Goal: Communication & Community: Answer question/provide support

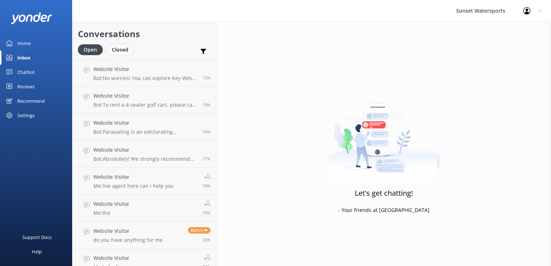
click at [125, 53] on div "Closed" at bounding box center [119, 49] width 27 height 11
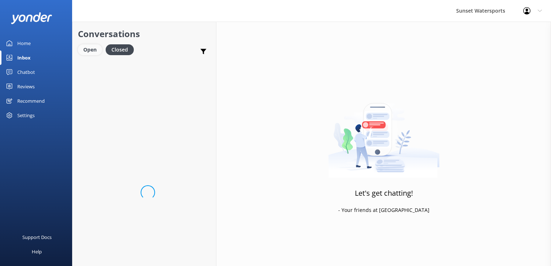
click at [92, 51] on div "Open" at bounding box center [90, 49] width 24 height 11
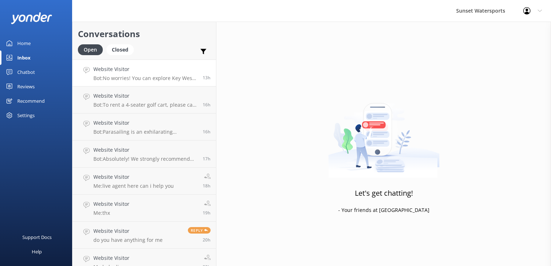
click at [147, 68] on h4 "Website Visitor" at bounding box center [145, 69] width 104 height 8
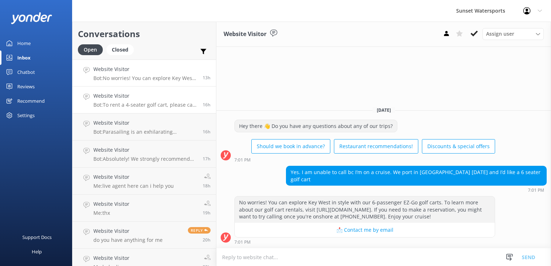
click at [117, 98] on h4 "Website Visitor" at bounding box center [145, 96] width 104 height 8
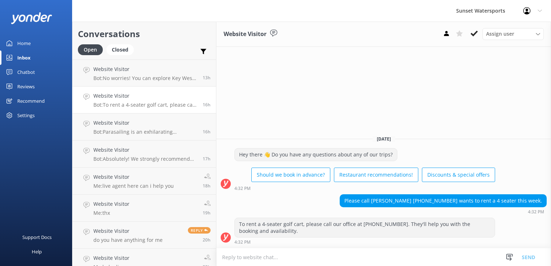
drag, startPoint x: 475, startPoint y: 36, endPoint x: 438, endPoint y: 111, distance: 83.0
click at [438, 111] on div "Website Visitor Assign user [PERSON_NAME] at [GEOGRAPHIC_DATA][PERSON_NAME] wit…" at bounding box center [383, 144] width 334 height 244
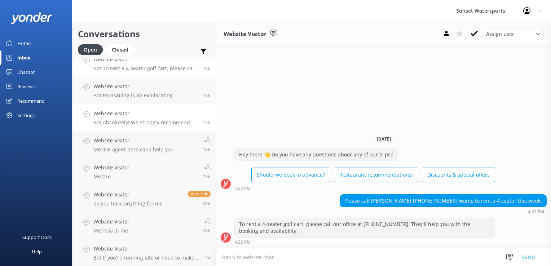
scroll to position [72, 0]
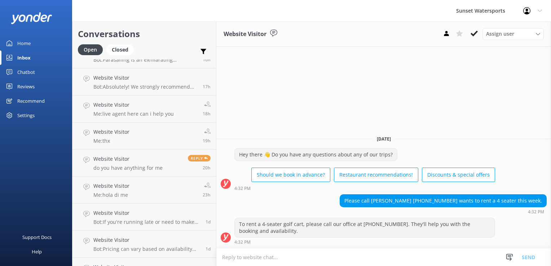
click at [444, 201] on div "Please call [PERSON_NAME] [PHONE_NUMBER] wants to rent a 4 seater this week." at bounding box center [443, 201] width 206 height 12
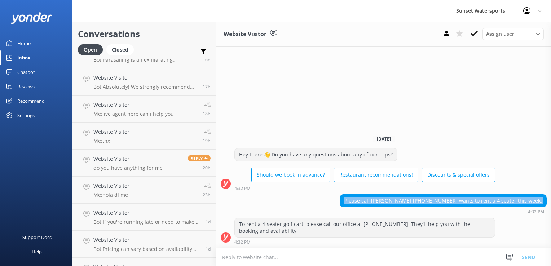
click at [444, 201] on div "Please call [PERSON_NAME] [PHONE_NUMBER] wants to rent a 4 seater this week." at bounding box center [443, 201] width 206 height 12
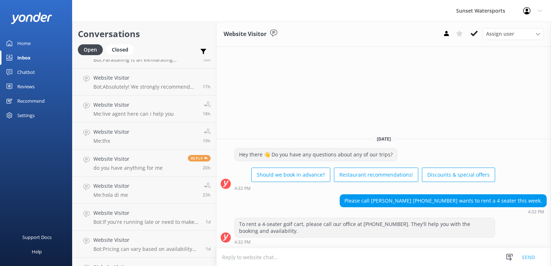
drag, startPoint x: 444, startPoint y: 201, endPoint x: 419, endPoint y: 72, distance: 131.7
click at [419, 72] on div "Website Visitor Assign user [PERSON_NAME] at [GEOGRAPHIC_DATA][PERSON_NAME] wit…" at bounding box center [383, 144] width 334 height 244
click at [285, 62] on div "Website Visitor Assign user [PERSON_NAME] at [GEOGRAPHIC_DATA][PERSON_NAME] wit…" at bounding box center [383, 144] width 334 height 244
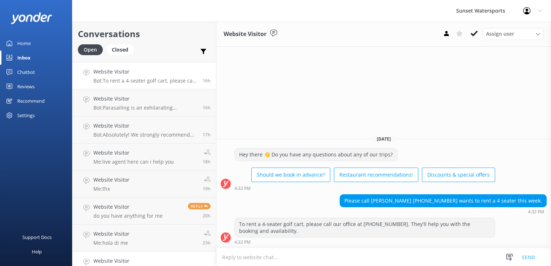
scroll to position [0, 0]
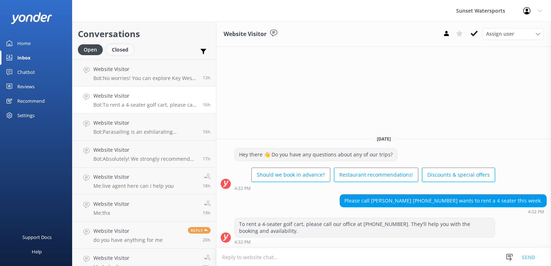
click at [119, 50] on div "Closed" at bounding box center [119, 49] width 27 height 11
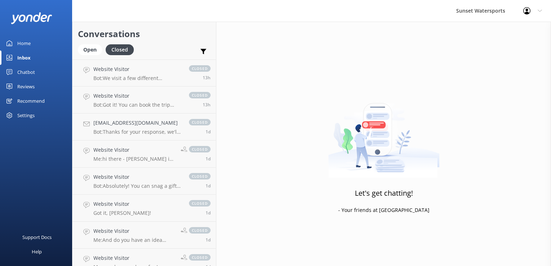
click at [98, 42] on div "Conversations Open Closed Important Assigned to me Unassigned SMS" at bounding box center [143, 41] width 143 height 38
click at [93, 52] on div "Open" at bounding box center [90, 49] width 24 height 11
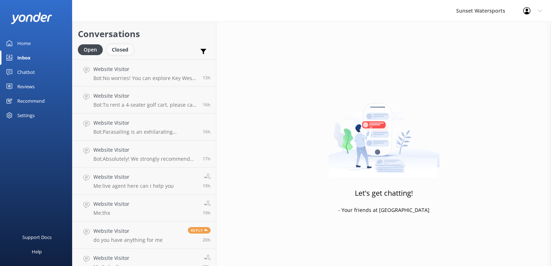
click at [120, 50] on div "Closed" at bounding box center [119, 49] width 27 height 11
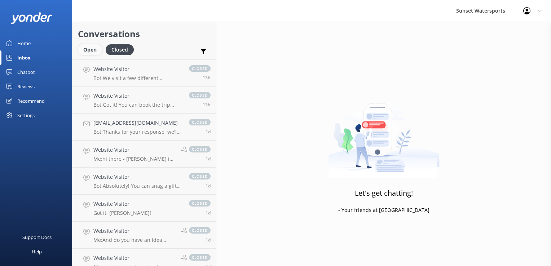
click at [85, 53] on div "Open" at bounding box center [90, 49] width 24 height 11
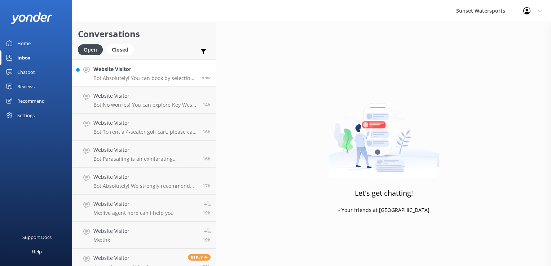
click at [151, 81] on link "Website Visitor Bot: Absolutely! You can book by selecting your desired trip an…" at bounding box center [143, 72] width 143 height 27
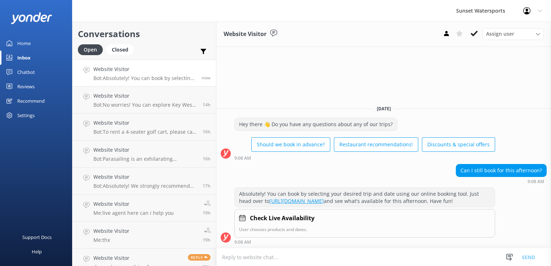
click at [257, 263] on textarea at bounding box center [383, 257] width 334 height 18
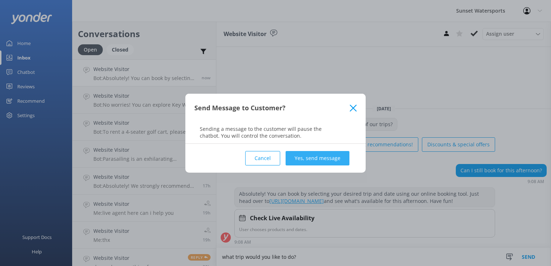
type textarea "what trip would you like to do?"
click at [298, 164] on button "Yes, send message" at bounding box center [317, 158] width 64 height 14
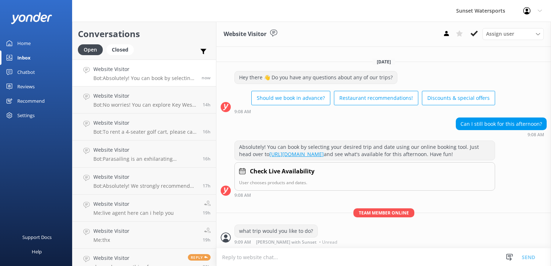
scroll to position [0, 0]
click at [241, 261] on textarea at bounding box center [383, 257] width 334 height 18
type textarea "[DOMAIN_NAME][URL]"
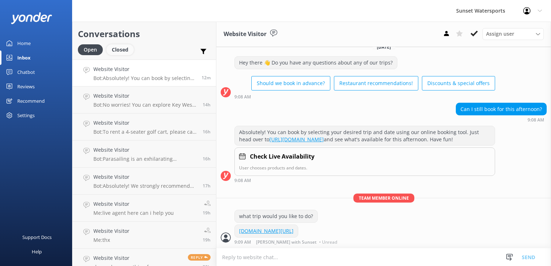
click at [120, 50] on div "Closed" at bounding box center [119, 49] width 27 height 11
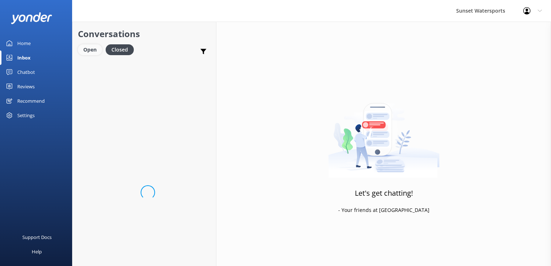
click at [92, 48] on div "Open" at bounding box center [90, 49] width 24 height 11
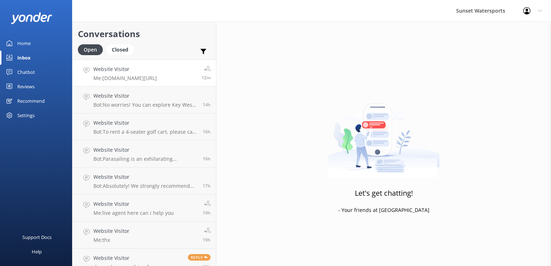
click at [120, 72] on h4 "Website Visitor" at bounding box center [124, 69] width 63 height 8
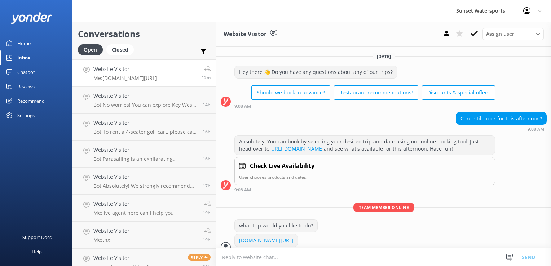
scroll to position [15, 0]
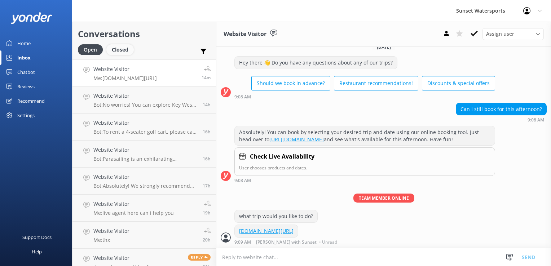
click at [122, 52] on div "Closed" at bounding box center [119, 49] width 27 height 11
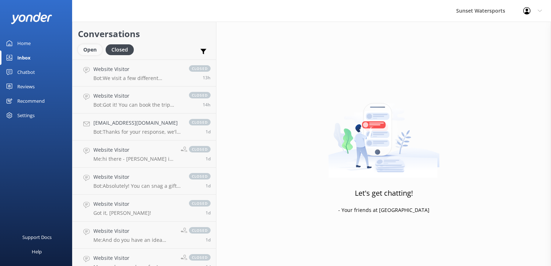
click at [93, 50] on div "Open" at bounding box center [90, 49] width 24 height 11
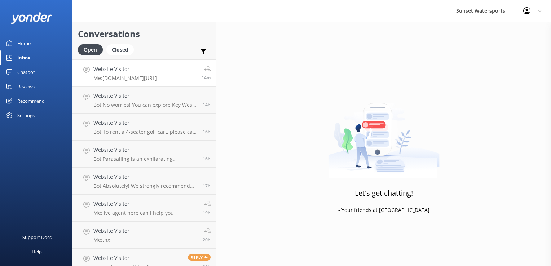
click at [136, 71] on h4 "Website Visitor" at bounding box center [124, 69] width 63 height 8
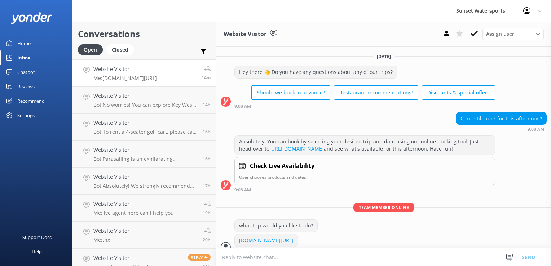
scroll to position [15, 0]
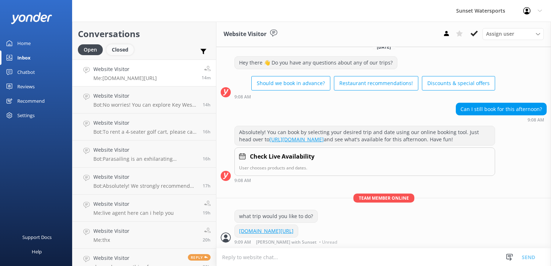
click at [122, 47] on div "Closed" at bounding box center [119, 49] width 27 height 11
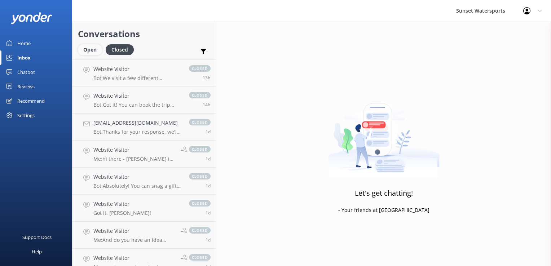
click at [87, 49] on div "Open" at bounding box center [90, 49] width 24 height 11
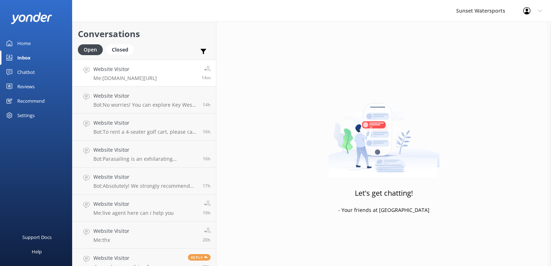
click at [104, 77] on p "Me: [DOMAIN_NAME][URL]" at bounding box center [124, 78] width 63 height 6
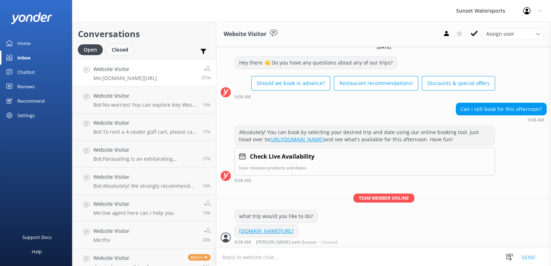
click at [120, 53] on div "Closed" at bounding box center [119, 49] width 27 height 11
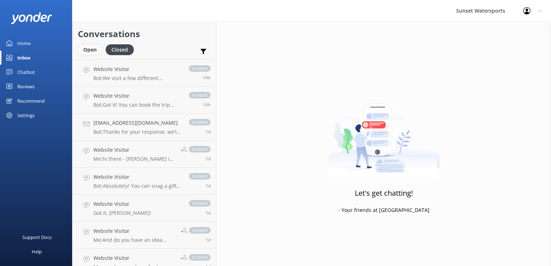
click at [85, 49] on div "Open" at bounding box center [90, 49] width 24 height 11
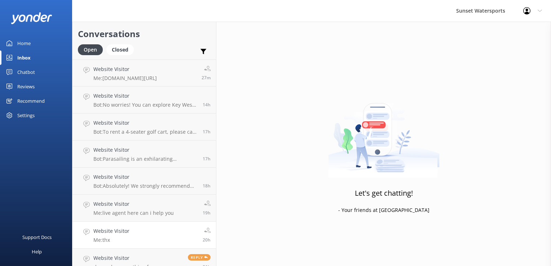
scroll to position [117, 0]
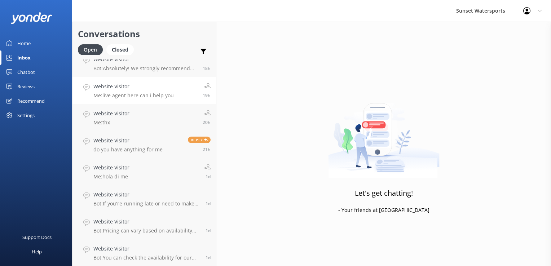
click at [138, 103] on link "Website Visitor Me: live agent here can i help you 19h" at bounding box center [143, 90] width 143 height 27
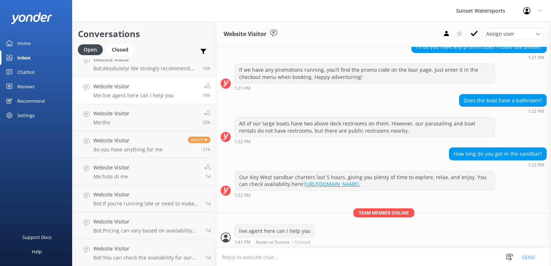
scroll to position [167, 0]
click at [477, 32] on use at bounding box center [473, 34] width 7 height 6
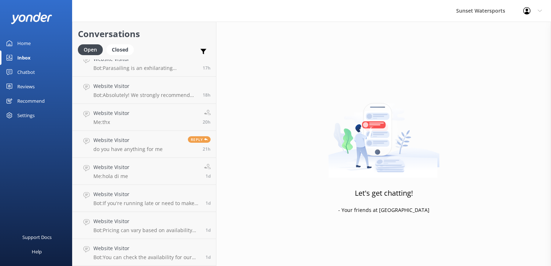
scroll to position [90, 0]
click at [186, 135] on link "Website Visitor do you have anything for me Reply 21h" at bounding box center [143, 144] width 143 height 27
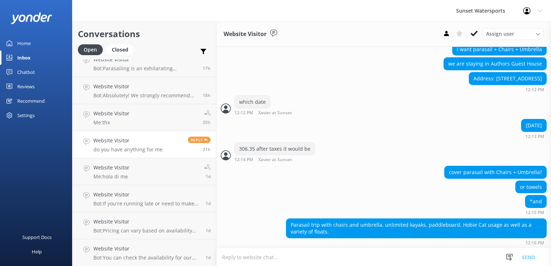
scroll to position [522, 0]
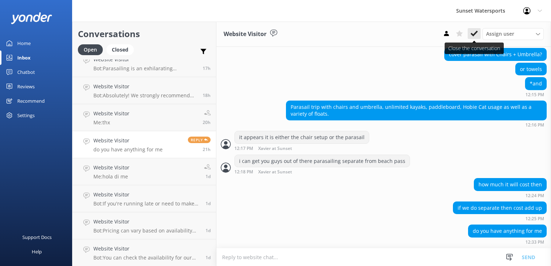
click at [475, 36] on icon at bounding box center [473, 33] width 7 height 7
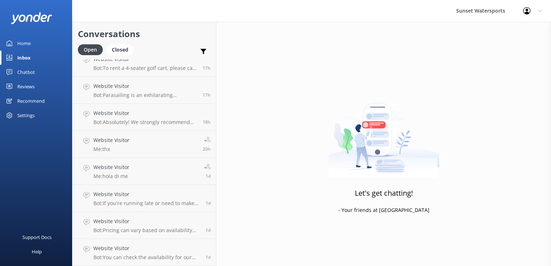
scroll to position [63, 0]
click at [112, 121] on p "Bot: Absolutely! We strongly recommend booking in advance since our tours tend …" at bounding box center [145, 122] width 104 height 6
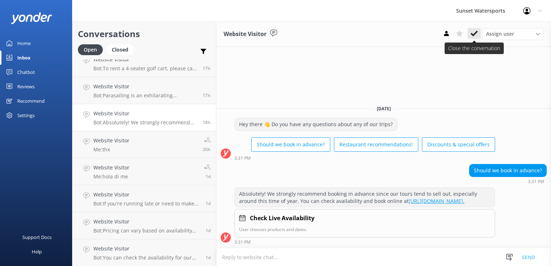
click at [473, 34] on icon at bounding box center [473, 33] width 7 height 7
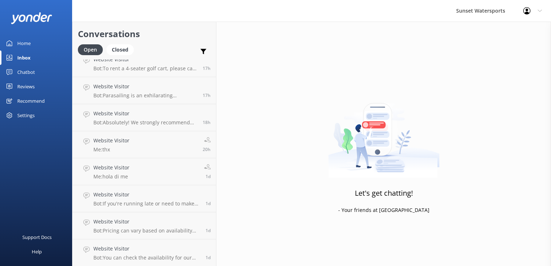
scroll to position [36, 0]
click at [138, 119] on p "Bot: Parasailing is an exhilarating experience where you'll soar up to 300 feet…" at bounding box center [145, 122] width 104 height 6
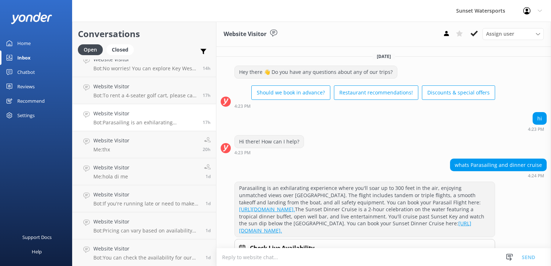
scroll to position [43, 0]
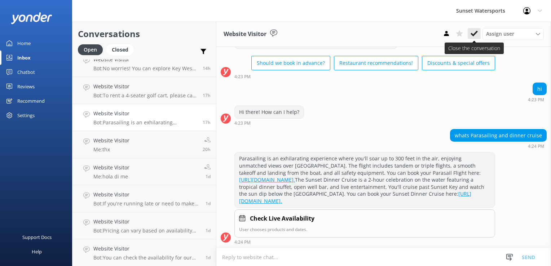
click at [476, 32] on use at bounding box center [473, 34] width 7 height 6
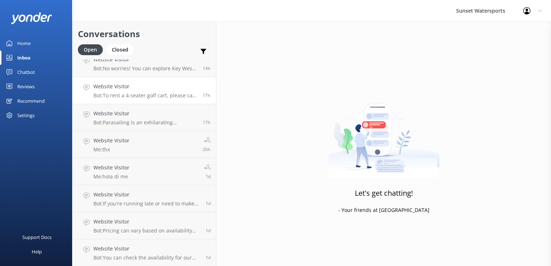
scroll to position [9, 0]
click at [137, 173] on link "Website Visitor Me: hola di me 1d" at bounding box center [143, 171] width 143 height 27
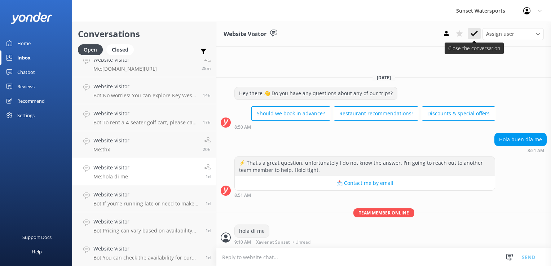
click at [474, 38] on button at bounding box center [473, 33] width 13 height 11
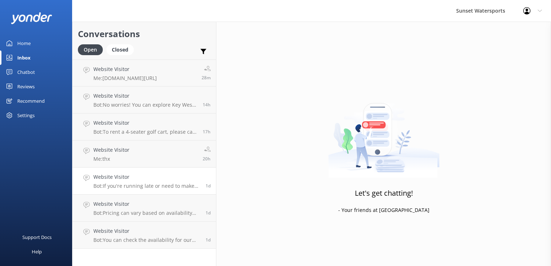
click at [138, 187] on p "Bot: If you're running late or need to make changes to your reservation, please…" at bounding box center [146, 186] width 107 height 6
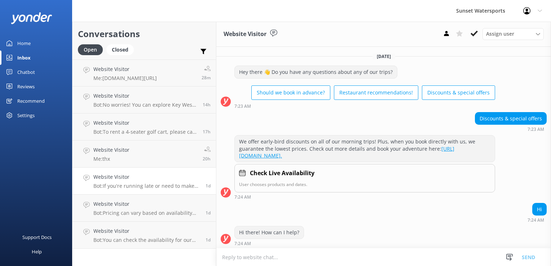
scroll to position [84, 0]
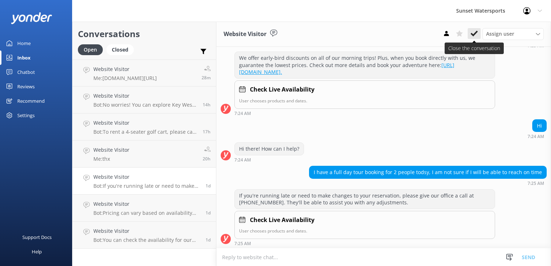
click at [470, 34] on icon at bounding box center [473, 33] width 7 height 7
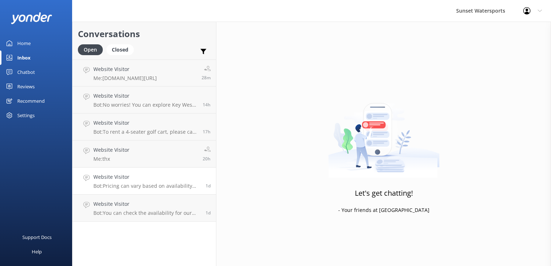
click at [136, 189] on p "Bot: Pricing can vary based on availability and seasonality. If you're seeing a…" at bounding box center [146, 186] width 107 height 6
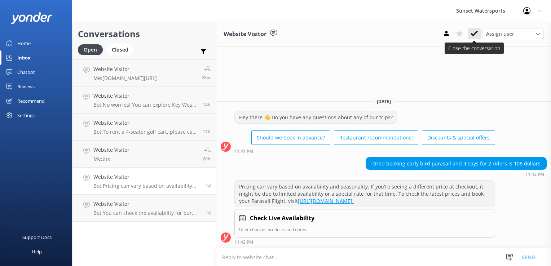
click at [470, 32] on icon at bounding box center [473, 33] width 7 height 7
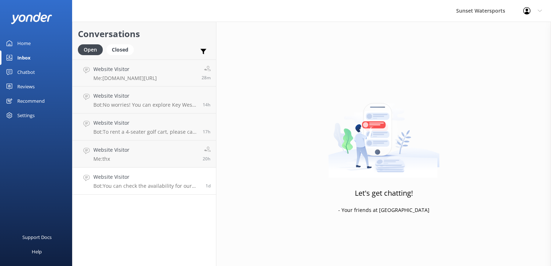
click at [157, 175] on h4 "Website Visitor" at bounding box center [146, 177] width 107 height 8
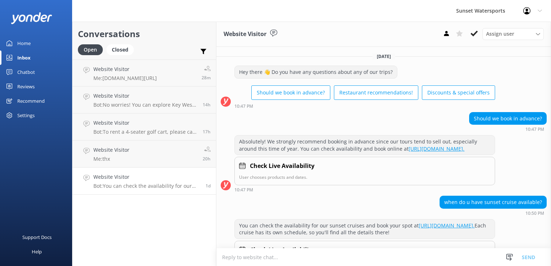
scroll to position [44, 0]
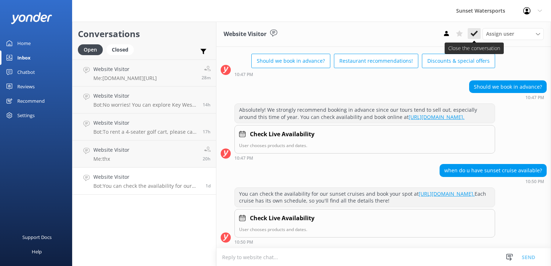
click at [472, 35] on use at bounding box center [473, 34] width 7 height 6
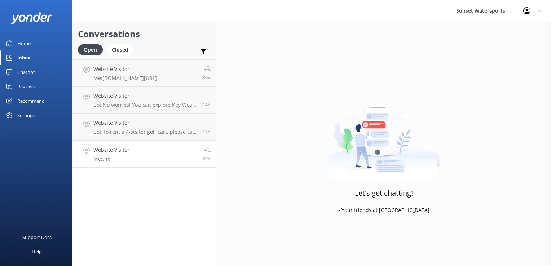
click at [127, 159] on p "Me: thx" at bounding box center [111, 159] width 36 height 6
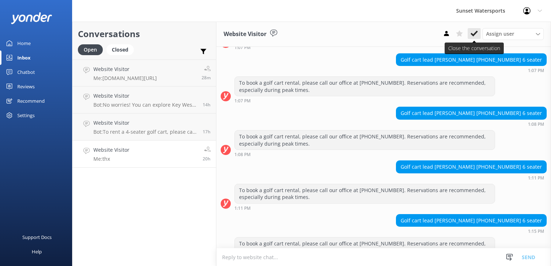
scroll to position [4493, 0]
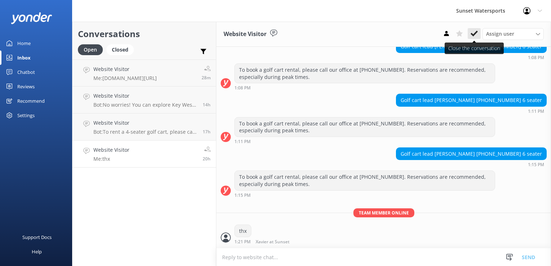
click at [471, 32] on icon at bounding box center [473, 33] width 7 height 7
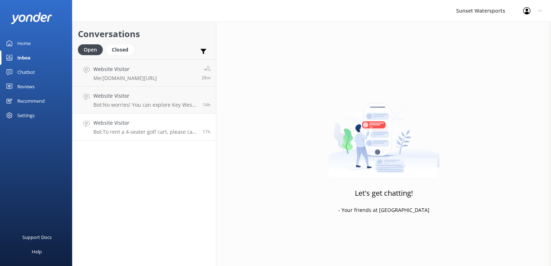
click at [97, 122] on h4 "Website Visitor" at bounding box center [145, 123] width 104 height 8
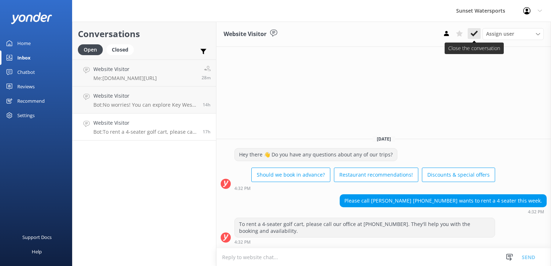
click at [473, 30] on icon at bounding box center [473, 33] width 7 height 7
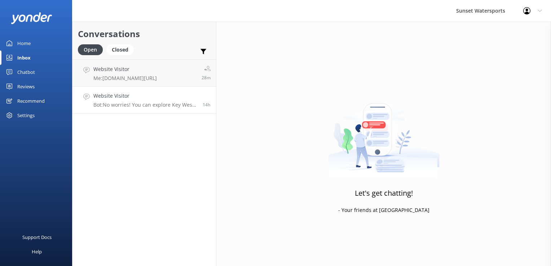
click at [161, 107] on p "Bot: No worries! You can explore Key West in style with our 6-passenger EZ-Go g…" at bounding box center [145, 105] width 104 height 6
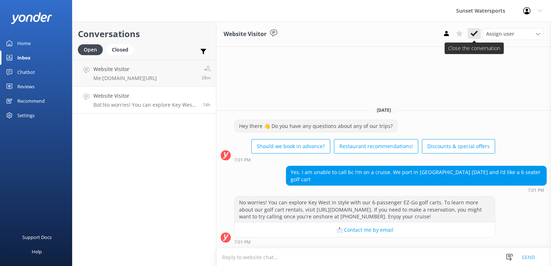
click at [478, 32] on button at bounding box center [473, 33] width 13 height 11
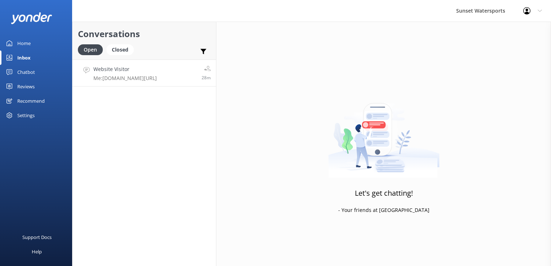
click at [144, 75] on p "Me: [DOMAIN_NAME][URL]" at bounding box center [124, 78] width 63 height 6
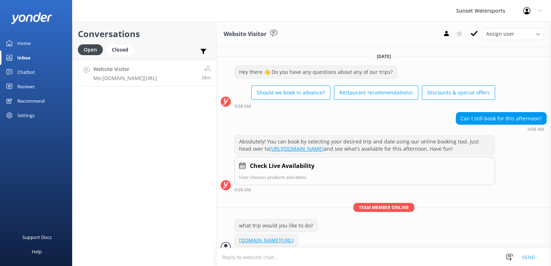
scroll to position [15, 0]
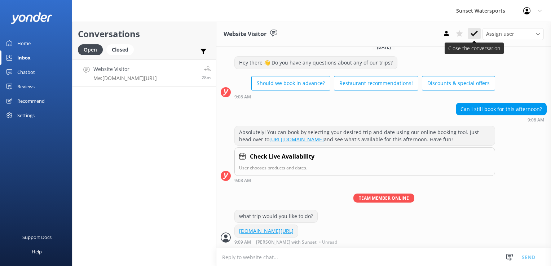
click at [478, 34] on button at bounding box center [473, 33] width 13 height 11
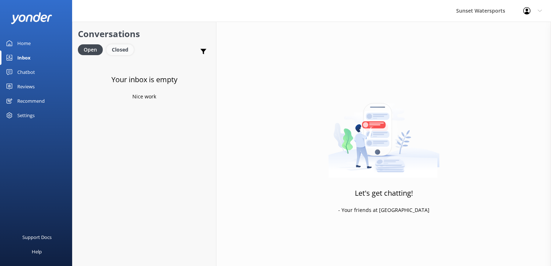
click at [123, 48] on div "Closed" at bounding box center [119, 49] width 27 height 11
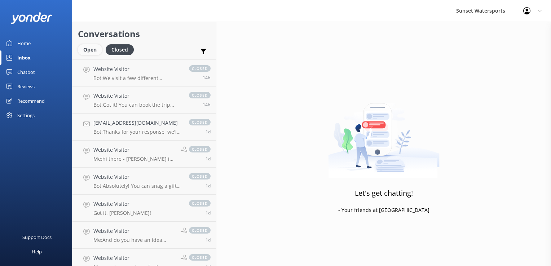
click at [97, 50] on div "Open" at bounding box center [90, 49] width 24 height 11
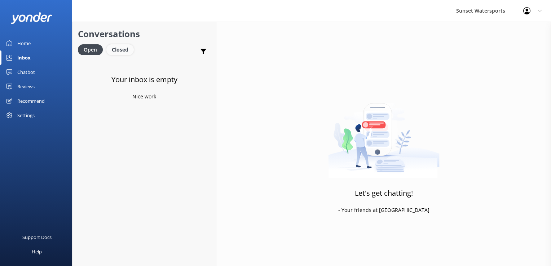
click at [124, 51] on div "Closed" at bounding box center [119, 49] width 27 height 11
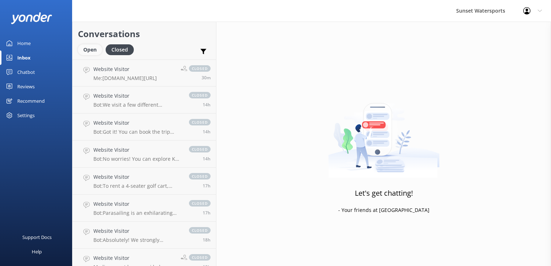
click at [92, 53] on div "Open" at bounding box center [90, 49] width 24 height 11
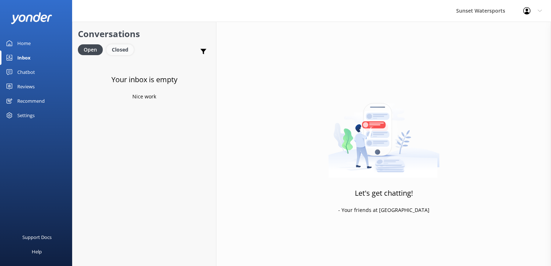
click at [118, 45] on div "Closed" at bounding box center [119, 49] width 27 height 11
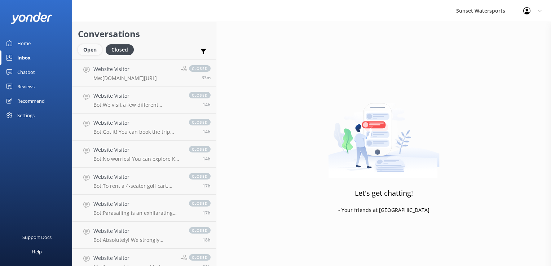
click at [85, 51] on div "Open" at bounding box center [90, 49] width 24 height 11
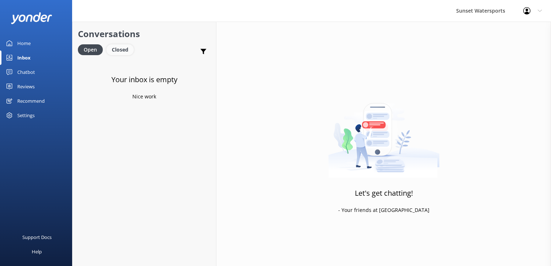
click at [129, 49] on div "Closed" at bounding box center [119, 49] width 27 height 11
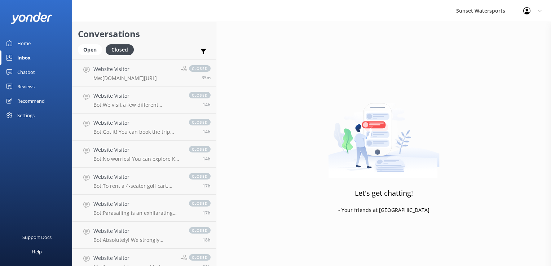
click at [92, 41] on div "Conversations Open Closed Important Assigned to me Unassigned SMS" at bounding box center [143, 41] width 143 height 38
click at [89, 55] on div "Open" at bounding box center [90, 49] width 24 height 11
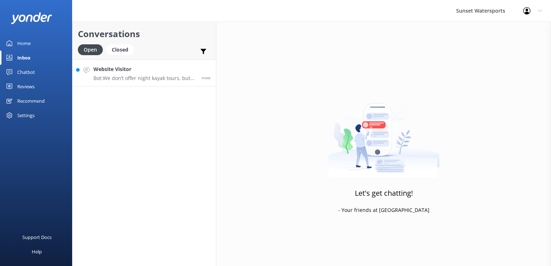
click at [155, 73] on div "Website Visitor Bot: We don’t offer night kayak tours, but we have an awesome d…" at bounding box center [144, 72] width 103 height 15
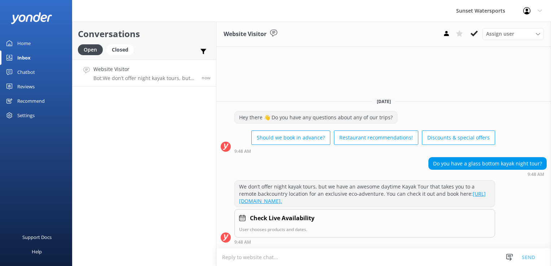
click at [255, 256] on textarea at bounding box center [383, 257] width 334 height 18
type textarea "a"
type textarea "W"
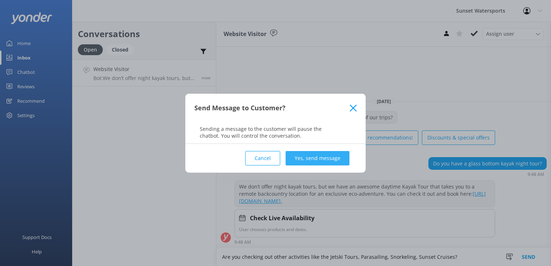
type textarea "Are you checking out other activities like the Jetski Tours, Parasailing, Snork…"
click at [326, 156] on button "Yes, send message" at bounding box center [317, 158] width 64 height 14
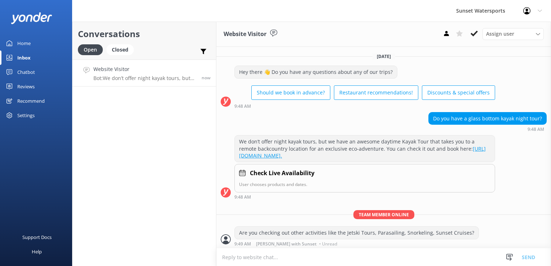
scroll to position [7, 0]
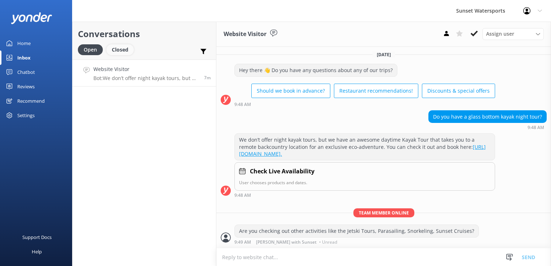
click at [121, 45] on div "Closed" at bounding box center [119, 49] width 27 height 11
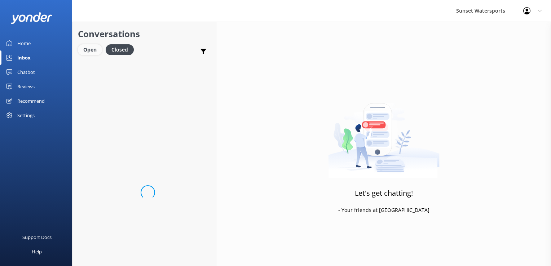
click at [78, 48] on div "Open" at bounding box center [90, 49] width 24 height 11
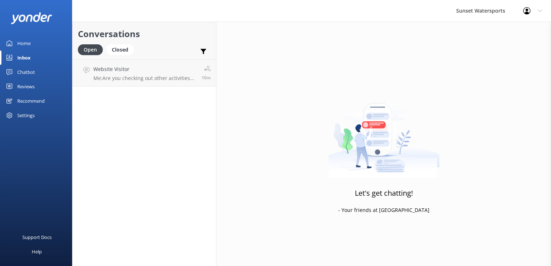
click at [120, 56] on div "Open Closed" at bounding box center [107, 52] width 59 height 17
click at [119, 51] on div "Closed" at bounding box center [119, 49] width 27 height 11
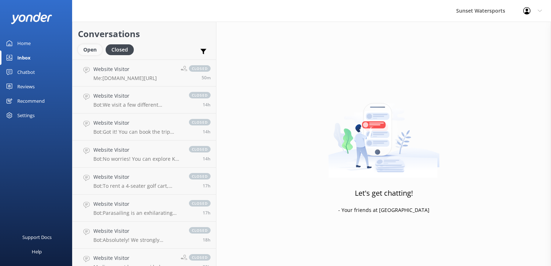
click at [92, 49] on div "Open" at bounding box center [90, 49] width 24 height 11
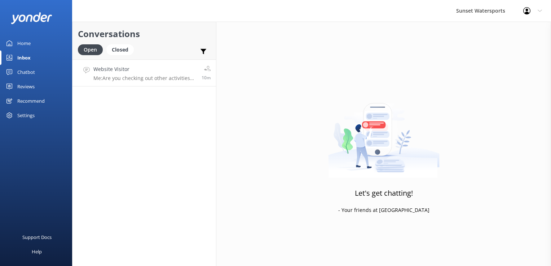
click at [102, 65] on h4 "Website Visitor" at bounding box center [144, 69] width 103 height 8
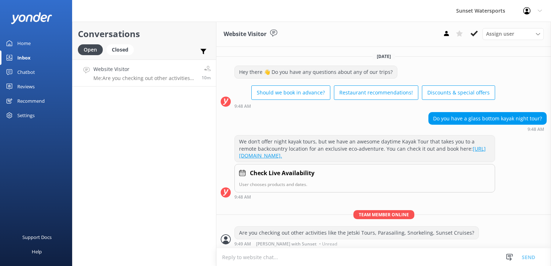
scroll to position [7, 0]
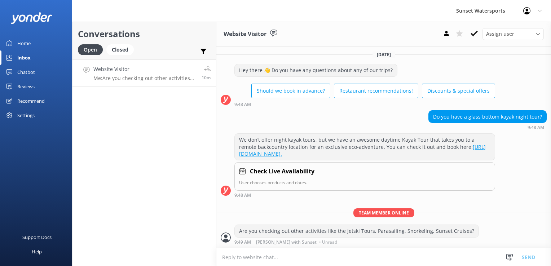
click at [264, 262] on textarea at bounding box center [383, 257] width 334 height 18
type textarea "[DOMAIN_NAME][URL]"
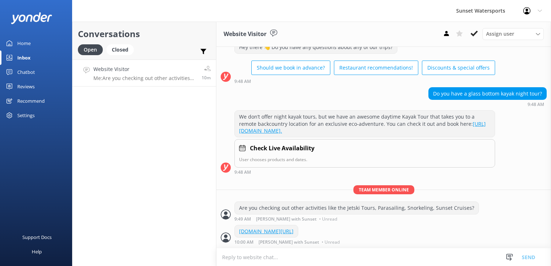
scroll to position [31, 0]
click at [127, 52] on div "Closed" at bounding box center [119, 49] width 27 height 11
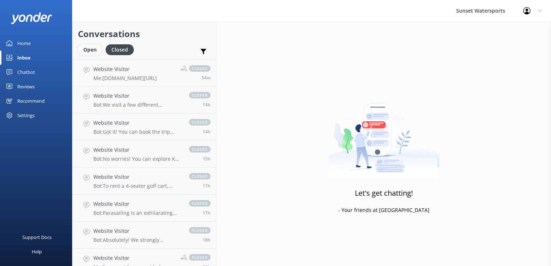
click at [99, 52] on div "Open" at bounding box center [90, 49] width 24 height 11
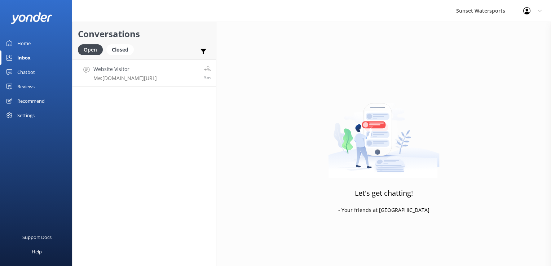
click at [146, 85] on link "Website Visitor Me: [DOMAIN_NAME][URL] 5m" at bounding box center [143, 72] width 143 height 27
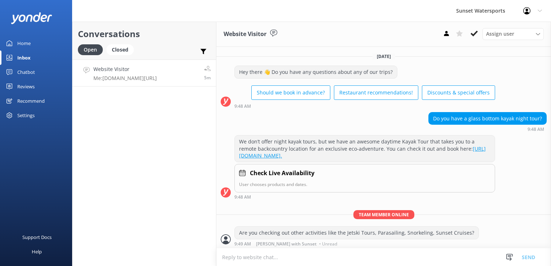
scroll to position [31, 0]
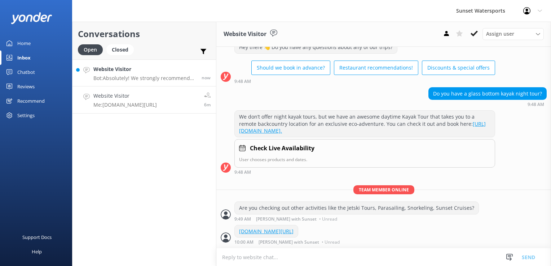
click at [123, 79] on p "Bot: Absolutely! We strongly recommend booking in advance since our tours tend …" at bounding box center [144, 78] width 103 height 6
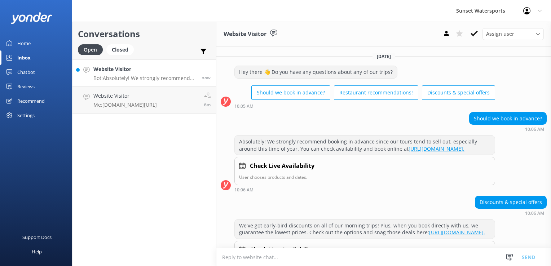
scroll to position [44, 0]
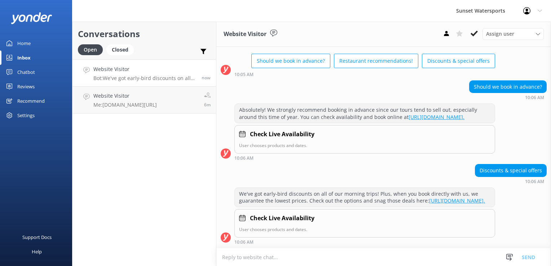
click at [261, 261] on textarea at bounding box center [383, 257] width 334 height 18
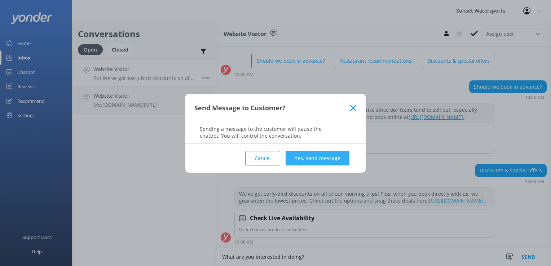
type textarea "What are you interested in doing?"
click at [338, 156] on button "Yes, send message" at bounding box center [317, 158] width 64 height 14
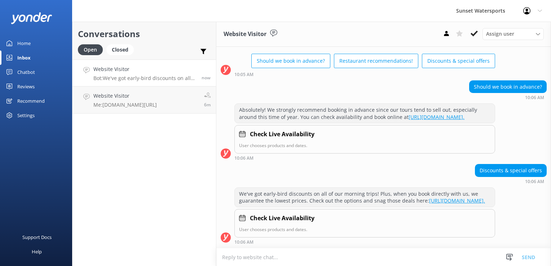
click at [293, 249] on textarea at bounding box center [383, 257] width 334 height 18
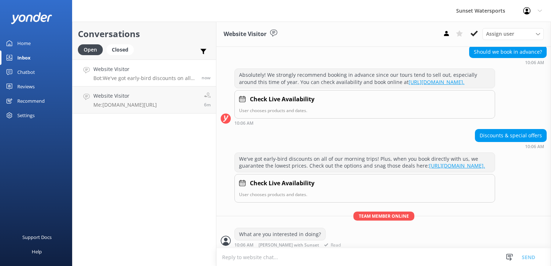
scroll to position [83, 0]
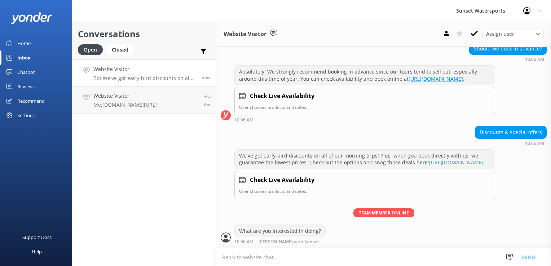
click at [275, 261] on textarea at bounding box center [383, 257] width 334 height 18
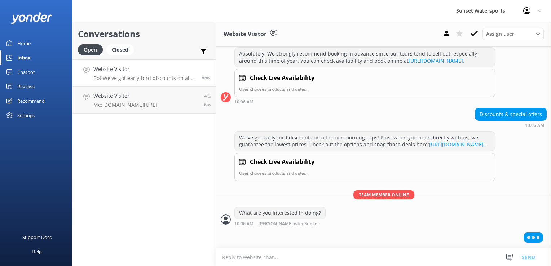
click at [291, 256] on textarea at bounding box center [383, 257] width 334 height 18
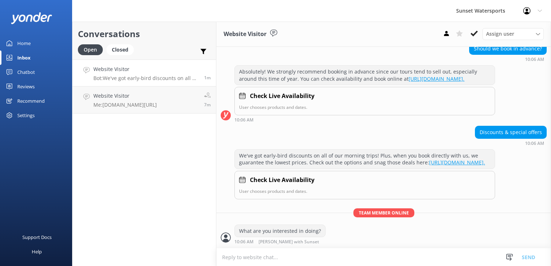
scroll to position [106, 0]
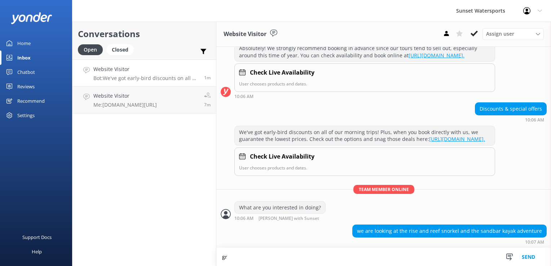
type textarea "g"
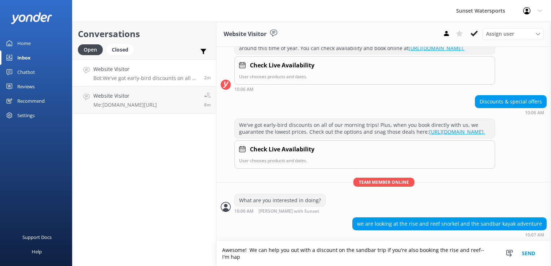
scroll to position [113, 0]
type textarea "Awesome! We can help you out with a discount on the sandbar trip if you're also…"
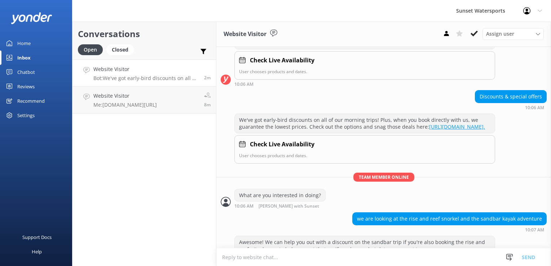
scroll to position [136, 0]
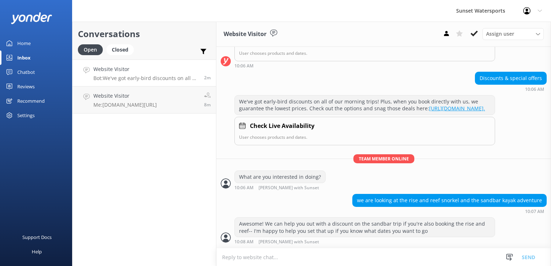
click at [289, 255] on textarea at bounding box center [383, 257] width 334 height 18
type textarea "When will you be in [GEOGRAPHIC_DATA] wanting to do these trips?"
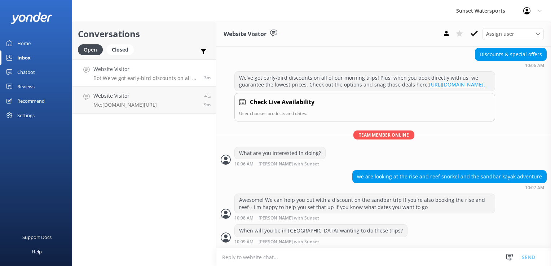
scroll to position [183, 0]
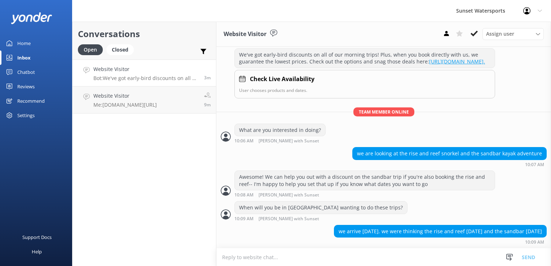
click at [238, 260] on textarea at bounding box center [383, 257] width 334 height 18
type textarea "how many are going to be in your group?"
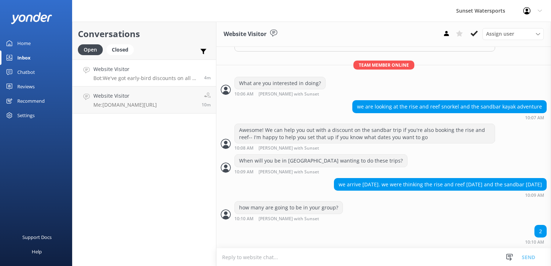
scroll to position [229, 0]
click at [259, 262] on textarea at bounding box center [383, 257] width 334 height 18
click at [253, 254] on textarea at bounding box center [383, 257] width 334 height 18
paste textarea "[URL][DOMAIN_NAME]"
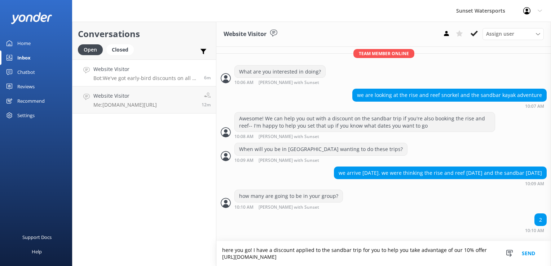
scroll to position [244, 0]
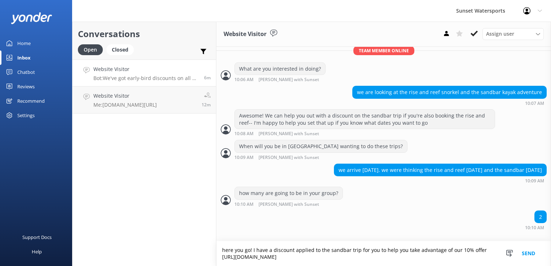
type textarea "here you go! I have a discount applied to the sandbar trip for you to help you …"
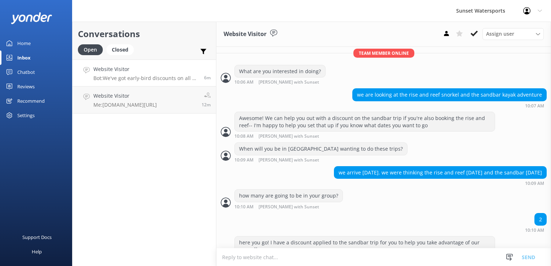
scroll to position [274, 0]
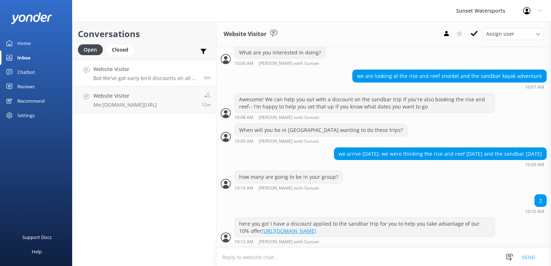
click at [266, 260] on textarea at bounding box center [383, 257] width 334 height 18
paste textarea "Amount due Subtotal $325.81 Taxes & Fees $43.99 Total $369.80"
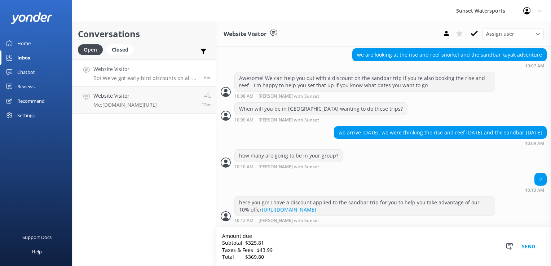
scroll to position [295, 0]
click at [253, 234] on textarea "Amount due Subtotal $325.81 Taxes & Fees $43.99 Total $369.80" at bounding box center [383, 246] width 334 height 39
type textarea "Amount due for 2 on both trips with discount applied: Subtotal $325.81 Taxes & …"
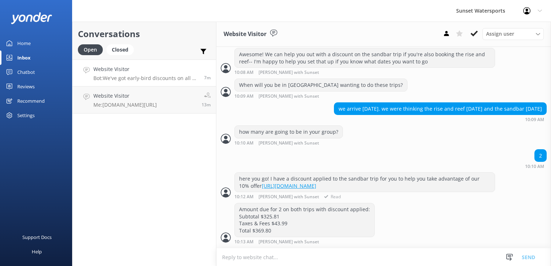
scroll to position [342, 0]
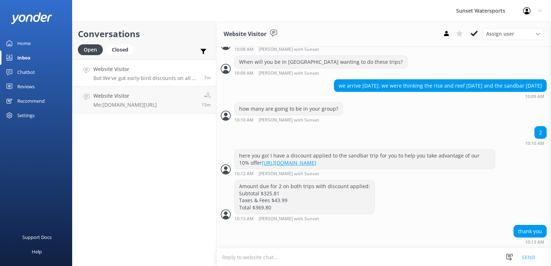
click at [254, 258] on textarea at bounding box center [383, 257] width 334 height 18
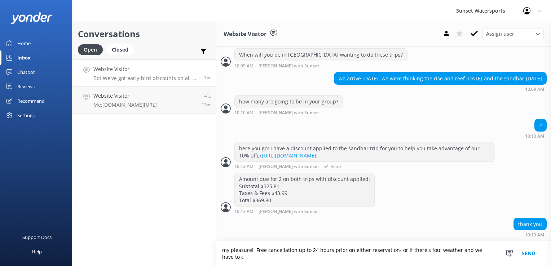
scroll to position [349, 0]
type textarea "my pleasure! Free cancellation up to 24 hours prior on either reservation- or i…"
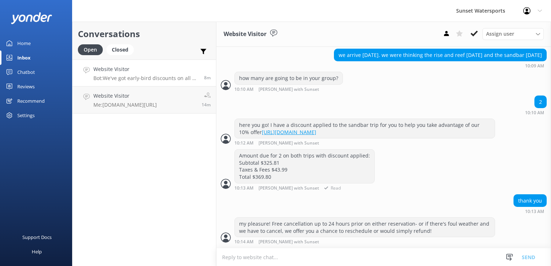
scroll to position [372, 0]
click at [273, 257] on textarea at bounding box center [383, 257] width 334 height 18
paste textarea "[URL][DOMAIN_NAME]"
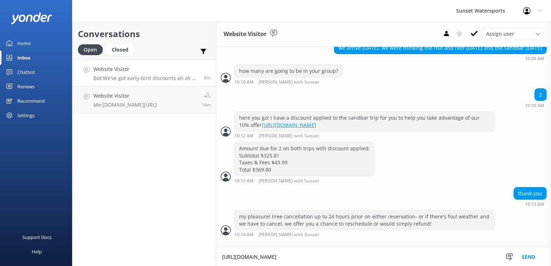
type textarea "[URL][DOMAIN_NAME]"
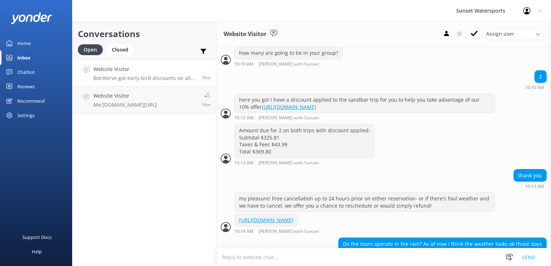
scroll to position [417, 0]
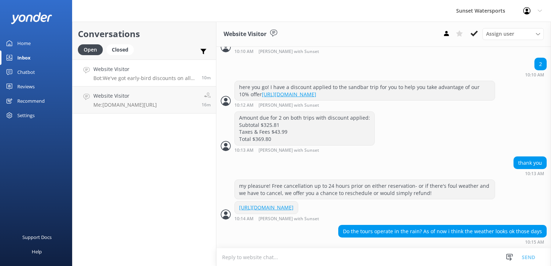
click at [316, 262] on textarea at bounding box center [383, 257] width 334 height 18
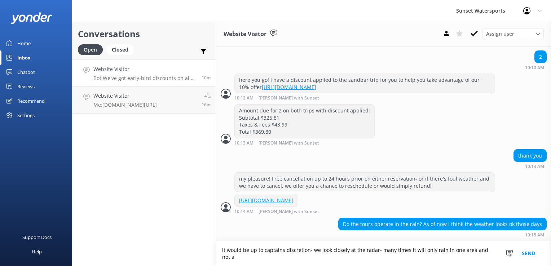
scroll to position [424, 0]
type textarea "it would be up to captains discretion- we look closely at the radar- many times…"
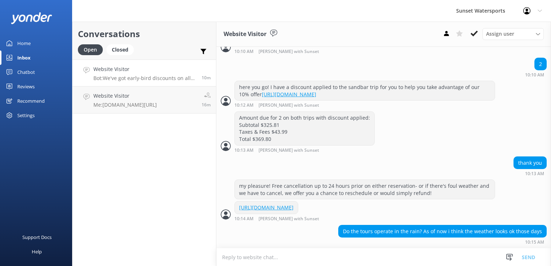
scroll to position [448, 0]
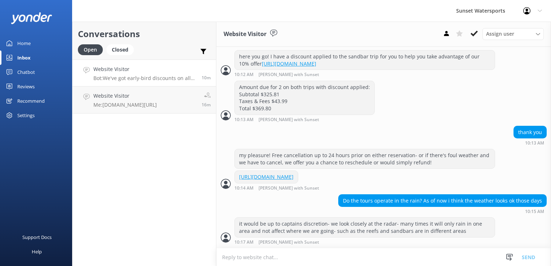
click at [316, 262] on textarea at bounding box center [383, 257] width 334 height 18
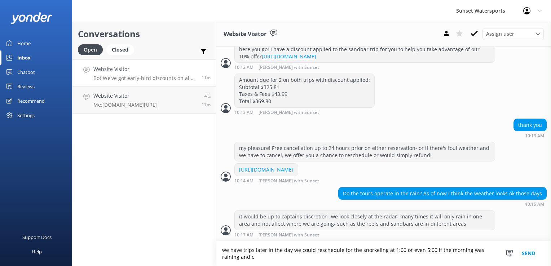
scroll to position [455, 0]
type textarea "we have trips later in the day we could reschedule for the snorkeling at 1:00 o…"
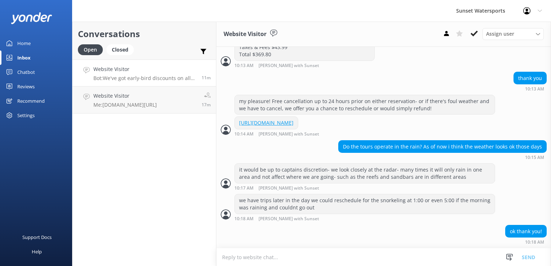
scroll to position [501, 0]
click at [242, 259] on textarea at bounding box center [383, 257] width 334 height 18
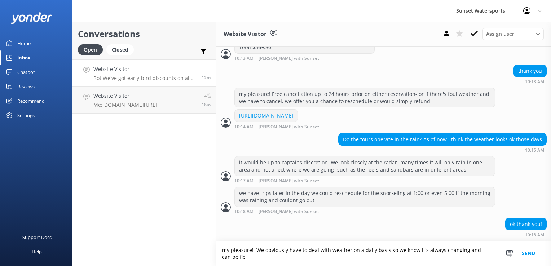
scroll to position [508, 0]
type textarea "my pleasure! We obviously have to deal with weather on a daily basis so we know…"
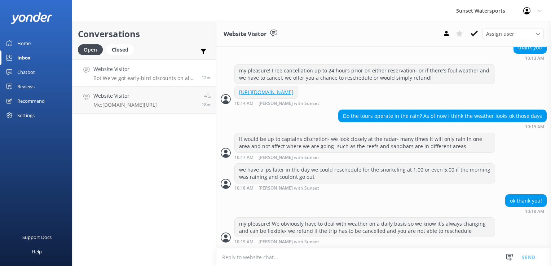
scroll to position [532, 0]
click at [147, 207] on div "Conversations Open Closed Important Assigned to me Unassigned SMS Website Visit…" at bounding box center [144, 144] width 144 height 244
click at [120, 51] on div "Closed" at bounding box center [119, 49] width 27 height 11
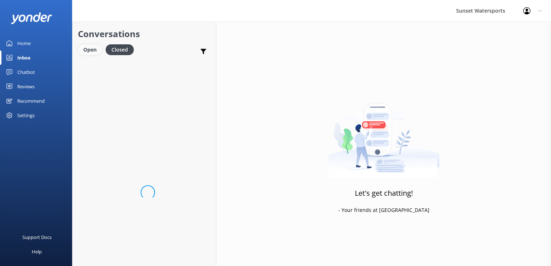
click at [92, 54] on div "Open" at bounding box center [90, 49] width 24 height 11
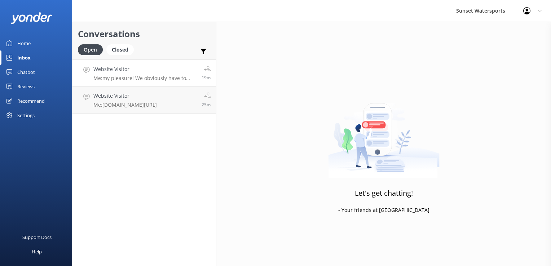
click at [113, 80] on p "Me: my pleasure! We obviously have to deal with weather on a daily basis so we …" at bounding box center [144, 78] width 103 height 6
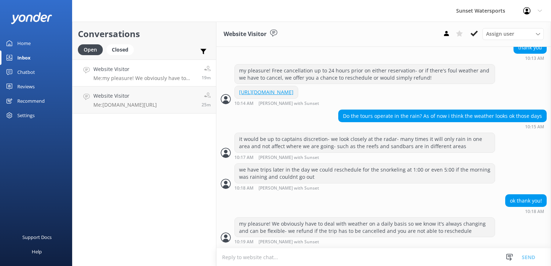
scroll to position [532, 0]
click at [118, 51] on div "Closed" at bounding box center [119, 49] width 27 height 11
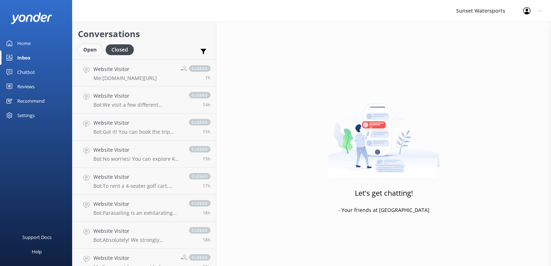
click at [89, 54] on div "Open" at bounding box center [90, 49] width 24 height 11
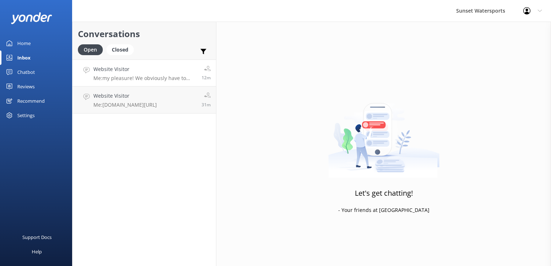
click at [143, 71] on h4 "Website Visitor" at bounding box center [144, 69] width 103 height 8
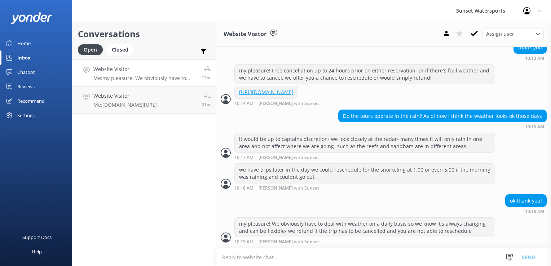
scroll to position [532, 0]
click at [238, 257] on textarea at bounding box center [383, 257] width 334 height 18
drag, startPoint x: 238, startPoint y: 257, endPoint x: 227, endPoint y: 254, distance: 10.8
click at [227, 254] on textarea at bounding box center [383, 257] width 334 height 18
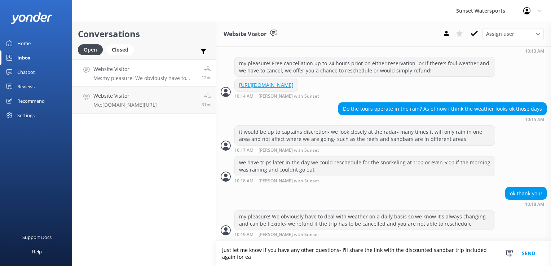
scroll to position [539, 0]
type textarea "Just let me know if you have any other questions- I'll share the link with the …"
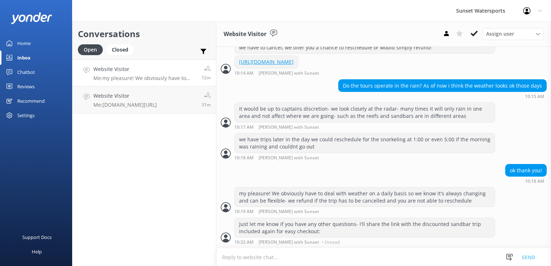
click at [229, 254] on textarea at bounding box center [383, 257] width 334 height 18
paste textarea "[URL][DOMAIN_NAME]"
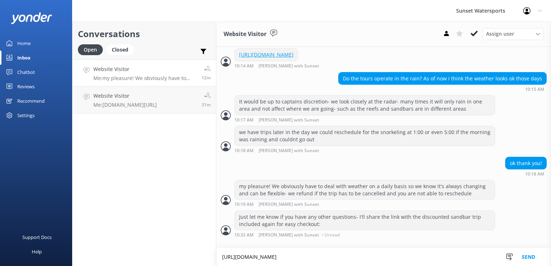
scroll to position [569, 0]
type textarea "[URL][DOMAIN_NAME]"
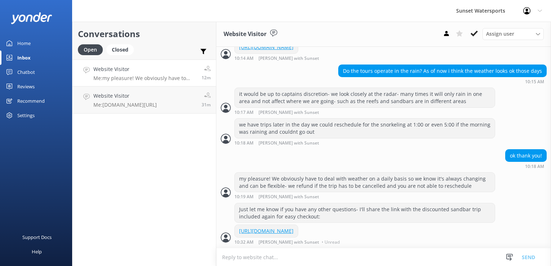
scroll to position [583, 0]
click at [121, 43] on div "Conversations Open Closed Important Assigned to me Unassigned SMS" at bounding box center [143, 41] width 143 height 38
click at [120, 46] on div "Closed" at bounding box center [119, 49] width 27 height 11
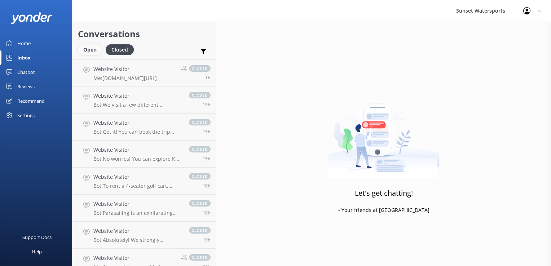
click at [92, 51] on div "Open" at bounding box center [90, 49] width 24 height 11
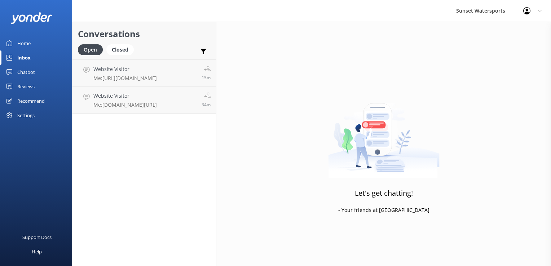
click at [147, 8] on div "Sunset Watersports Profile Settings Logout" at bounding box center [275, 11] width 551 height 22
click at [142, 63] on link "Website Visitor Me: [URL][DOMAIN_NAME] 3m" at bounding box center [143, 72] width 143 height 27
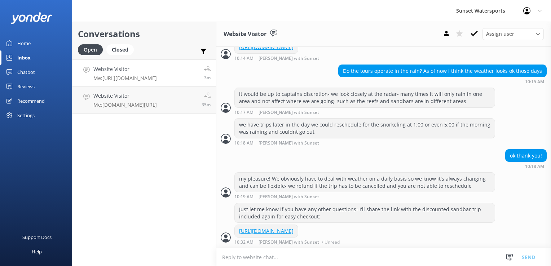
scroll to position [583, 0]
click at [120, 54] on div "Closed" at bounding box center [119, 49] width 27 height 11
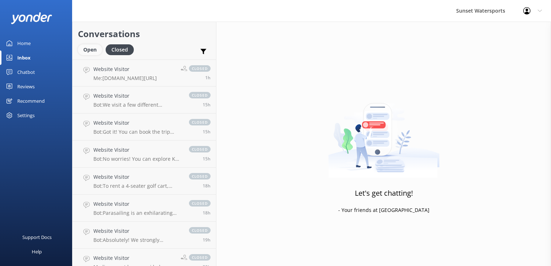
click at [96, 47] on div "Open" at bounding box center [90, 49] width 24 height 11
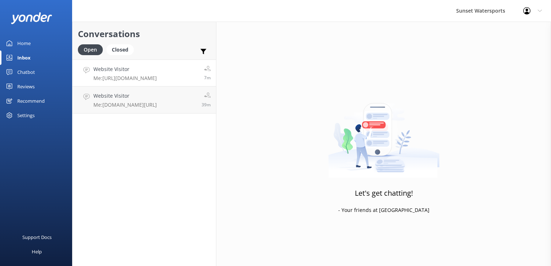
click at [157, 79] on p "Me: [URL][DOMAIN_NAME]" at bounding box center [124, 78] width 63 height 6
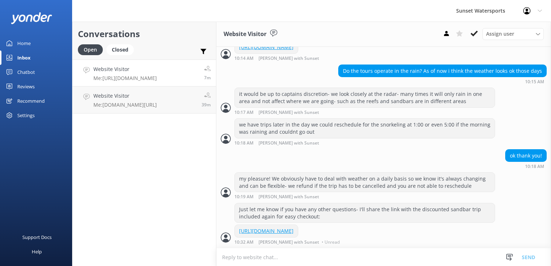
scroll to position [583, 0]
click at [129, 46] on div "Closed" at bounding box center [119, 49] width 27 height 11
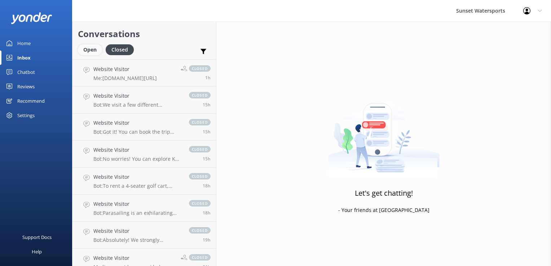
click at [84, 49] on div "Open" at bounding box center [90, 49] width 24 height 11
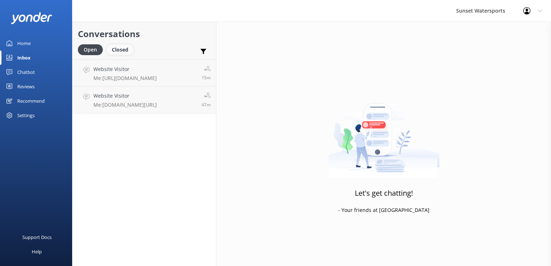
click at [126, 51] on div "Closed" at bounding box center [119, 49] width 27 height 11
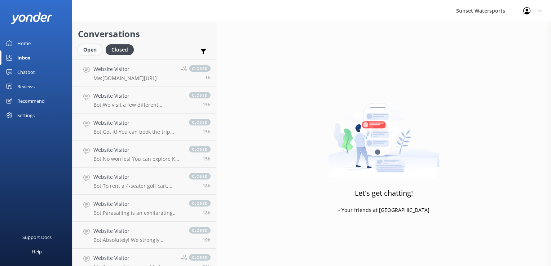
click at [93, 51] on div "Open" at bounding box center [90, 49] width 24 height 11
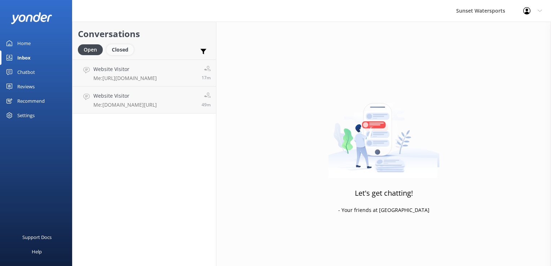
click at [123, 48] on div "Closed" at bounding box center [119, 49] width 27 height 11
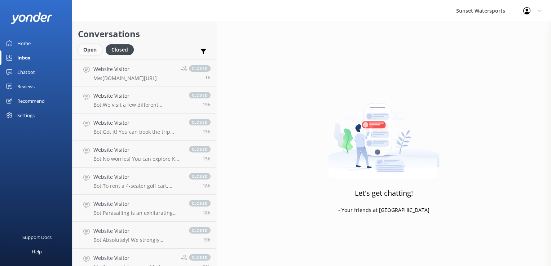
click at [94, 52] on div "Open" at bounding box center [90, 49] width 24 height 11
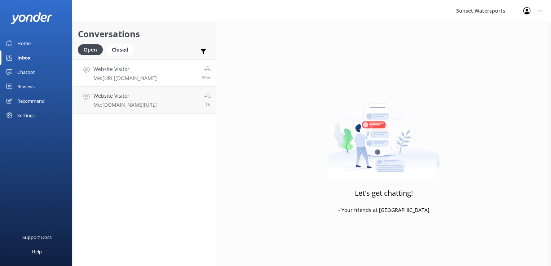
click at [131, 77] on p "Me: [URL][DOMAIN_NAME]" at bounding box center [124, 78] width 63 height 6
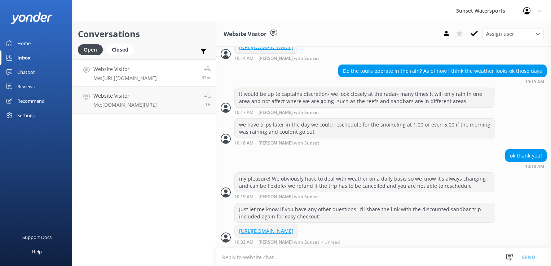
scroll to position [583, 0]
click at [134, 94] on h4 "Website Visitor" at bounding box center [124, 96] width 63 height 8
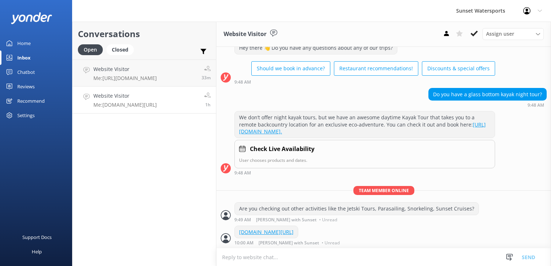
scroll to position [31, 0]
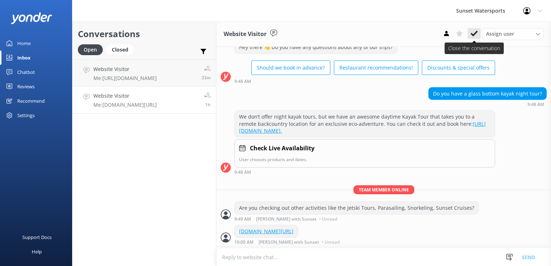
click at [473, 32] on icon at bounding box center [473, 33] width 7 height 7
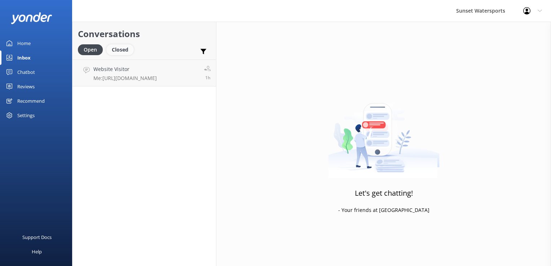
click at [125, 46] on div "Closed" at bounding box center [119, 49] width 27 height 11
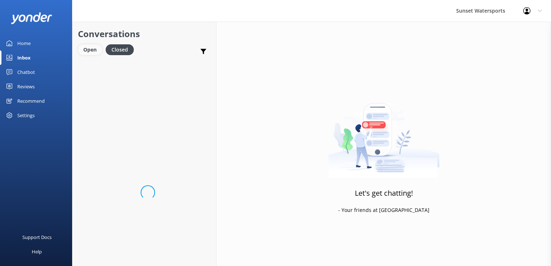
click at [86, 51] on div "Open" at bounding box center [90, 49] width 24 height 11
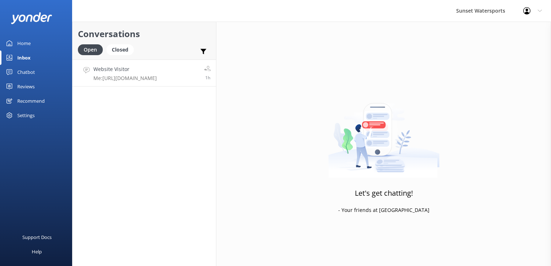
click at [125, 62] on link "Website Visitor Me: [URL][DOMAIN_NAME] 1h" at bounding box center [143, 72] width 143 height 27
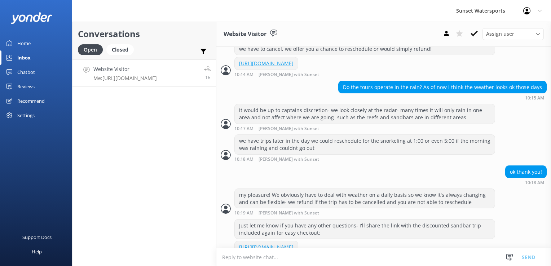
scroll to position [583, 0]
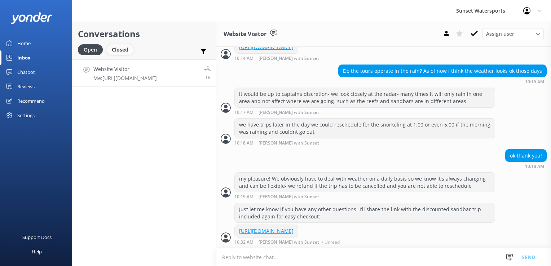
click at [121, 50] on div "Closed" at bounding box center [119, 49] width 27 height 11
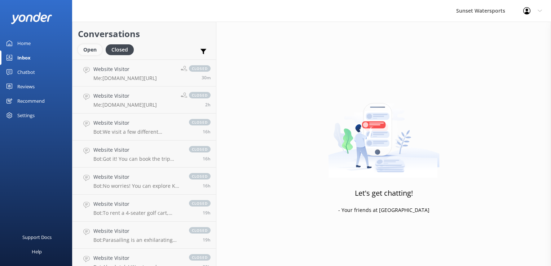
click at [97, 52] on div "Open" at bounding box center [90, 49] width 24 height 11
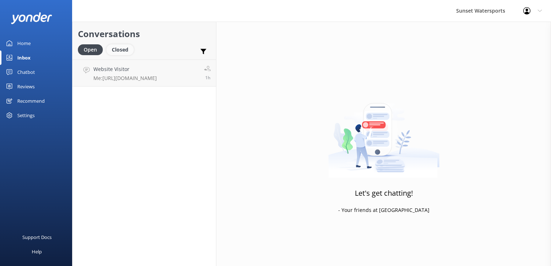
click at [119, 48] on div "Closed" at bounding box center [119, 49] width 27 height 11
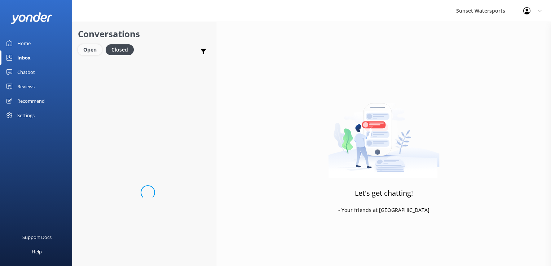
click at [94, 49] on div "Open" at bounding box center [90, 49] width 24 height 11
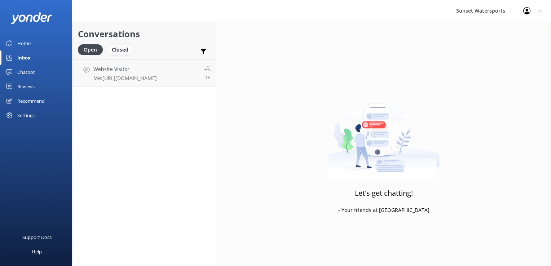
click at [115, 49] on div "Closed" at bounding box center [119, 49] width 27 height 11
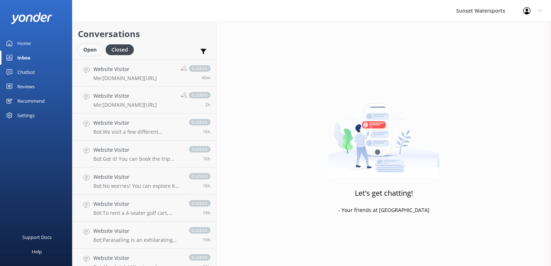
click at [89, 54] on div "Open" at bounding box center [90, 49] width 24 height 11
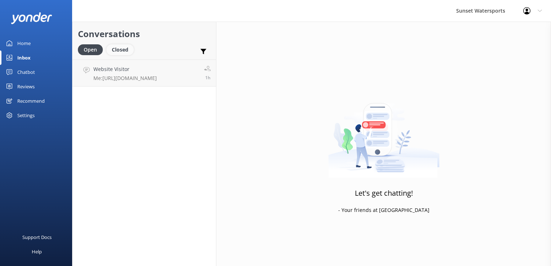
click at [123, 46] on div "Closed" at bounding box center [119, 49] width 27 height 11
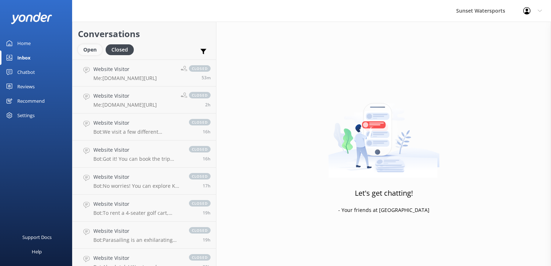
click at [97, 50] on div "Open" at bounding box center [90, 49] width 24 height 11
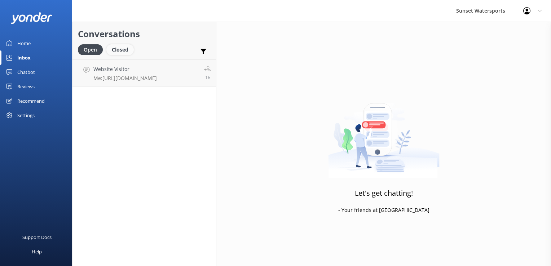
click at [120, 50] on div "Closed" at bounding box center [119, 49] width 27 height 11
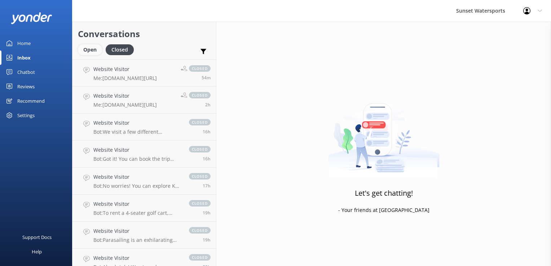
click at [91, 50] on div "Open" at bounding box center [90, 49] width 24 height 11
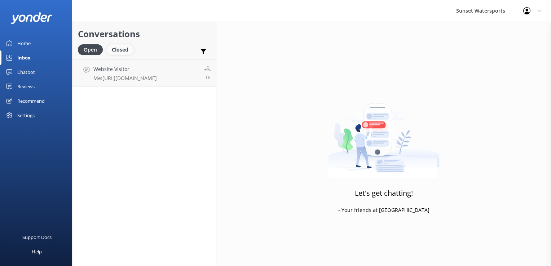
click at [124, 49] on div "Closed" at bounding box center [119, 49] width 27 height 11
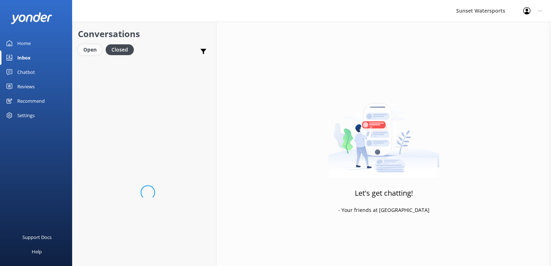
click at [88, 52] on div "Open" at bounding box center [90, 49] width 24 height 11
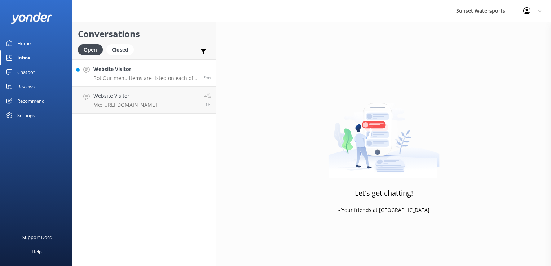
click at [107, 81] on link "Website Visitor Bot: Our menu items are listed on each of the trip pages, and w…" at bounding box center [143, 72] width 143 height 27
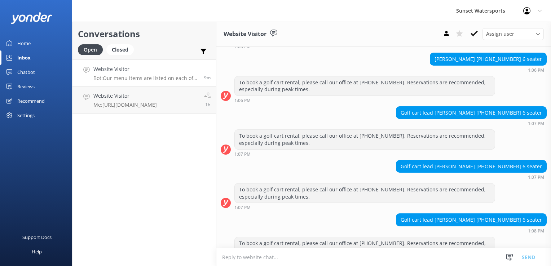
scroll to position [4648, 0]
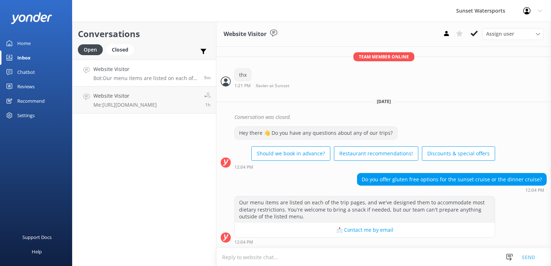
click at [279, 265] on textarea at bounding box center [383, 257] width 334 height 18
click at [302, 259] on textarea at bounding box center [383, 257] width 334 height 18
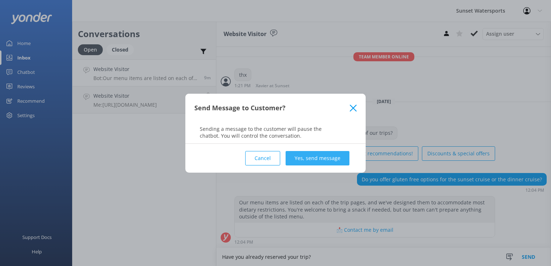
type textarea "Have you already reserved your trip?"
click at [320, 156] on button "Yes, send message" at bounding box center [317, 158] width 64 height 14
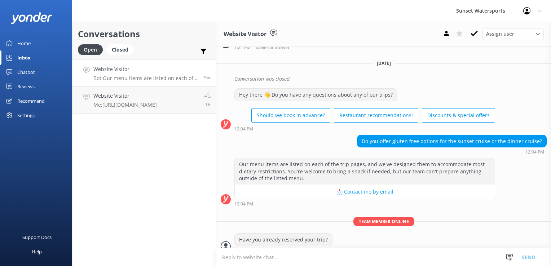
scroll to position [4695, 0]
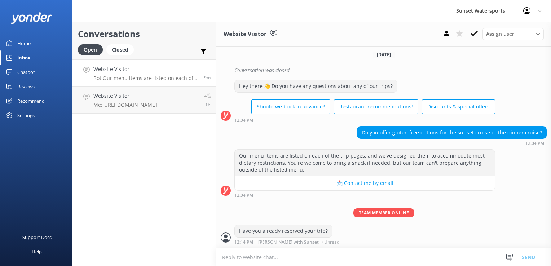
click at [152, 125] on div "Conversations Open Closed Important Assigned to me Unassigned SMS Website Visit…" at bounding box center [144, 144] width 144 height 244
click at [187, 81] on link "Website Visitor Bot: Our menu items are listed on each of the trip pages, and w…" at bounding box center [143, 72] width 143 height 27
click at [157, 94] on h4 "Website Visitor" at bounding box center [124, 96] width 63 height 8
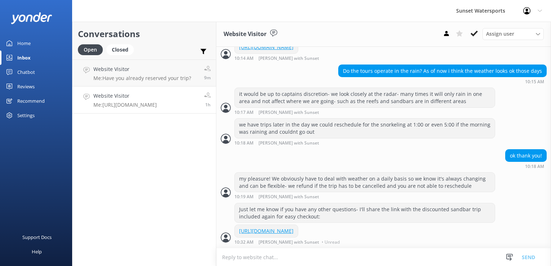
scroll to position [583, 0]
click at [128, 87] on link "Website Visitor Me: [URL][DOMAIN_NAME] 1h" at bounding box center [143, 99] width 143 height 27
click at [125, 98] on h4 "Website Visitor" at bounding box center [124, 96] width 63 height 8
click at [150, 64] on link "Website Visitor Me: Have you already reserved your trip? 9m" at bounding box center [143, 72] width 143 height 27
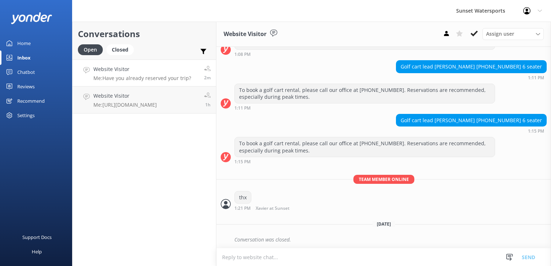
scroll to position [4695, 0]
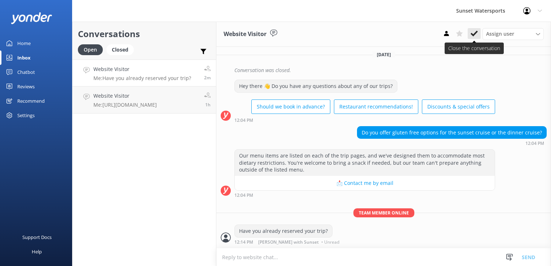
click at [472, 34] on icon at bounding box center [473, 33] width 7 height 7
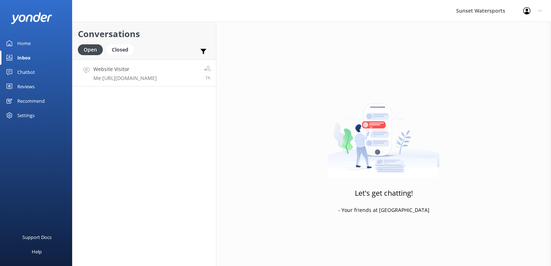
click at [147, 63] on link "Website Visitor Me: [URL][DOMAIN_NAME] 1h" at bounding box center [143, 72] width 143 height 27
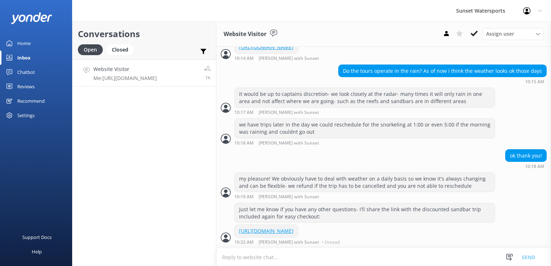
scroll to position [583, 0]
click at [129, 50] on div "Closed" at bounding box center [119, 49] width 27 height 11
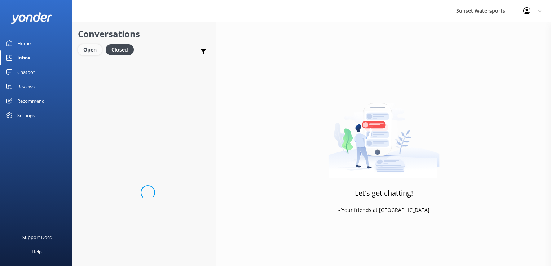
click at [97, 52] on div "Open" at bounding box center [90, 49] width 24 height 11
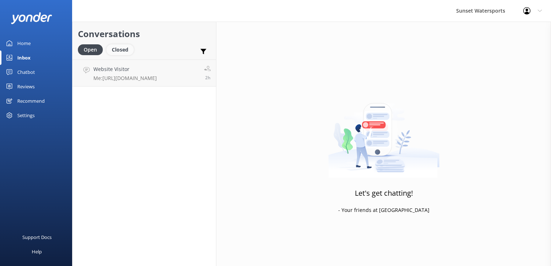
click at [130, 54] on div "Closed" at bounding box center [119, 49] width 27 height 11
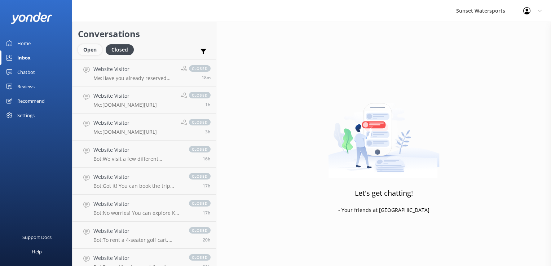
click at [88, 45] on div "Open" at bounding box center [90, 49] width 24 height 11
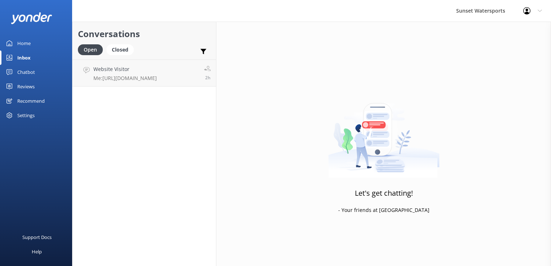
click at [134, 38] on h2 "Conversations" at bounding box center [144, 34] width 133 height 14
click at [126, 45] on div "Closed" at bounding box center [119, 49] width 27 height 11
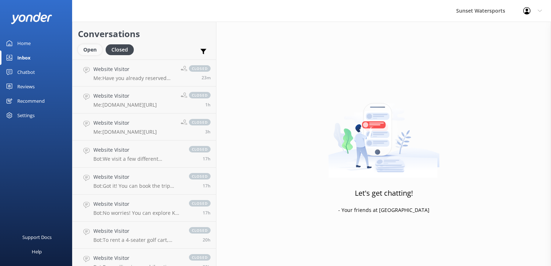
click at [88, 52] on div "Open" at bounding box center [90, 49] width 24 height 11
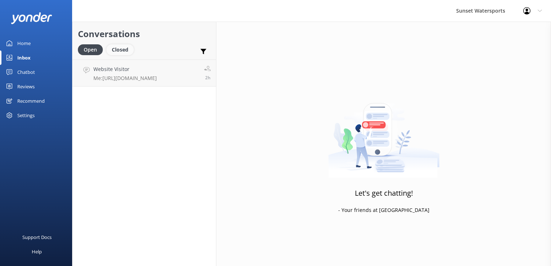
click at [124, 45] on div "Closed" at bounding box center [119, 49] width 27 height 11
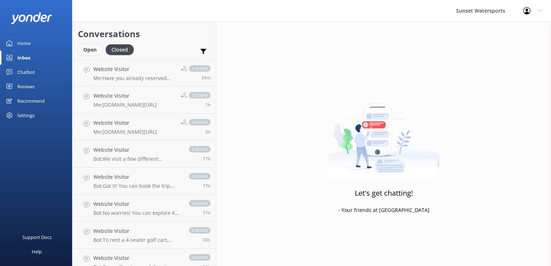
click at [81, 48] on div "Open" at bounding box center [90, 49] width 24 height 11
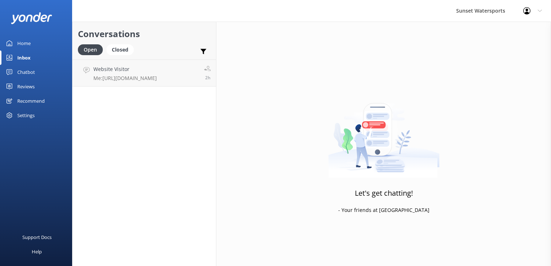
click at [141, 164] on div "Conversations Open Closed Important Assigned to me Unassigned SMS Website Visit…" at bounding box center [144, 144] width 144 height 244
click at [125, 52] on div "Closed" at bounding box center [119, 49] width 27 height 11
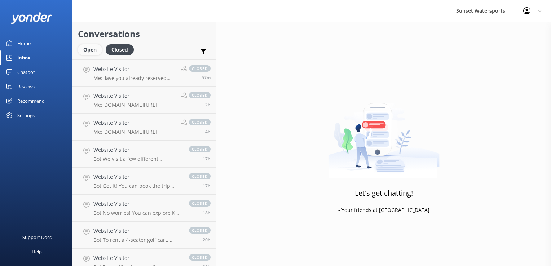
click at [82, 50] on div "Open" at bounding box center [90, 49] width 24 height 11
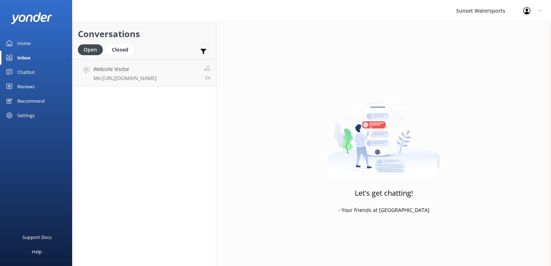
click at [93, 113] on div "Conversations Open Closed Important Assigned to me Unassigned SMS Website Visit…" at bounding box center [144, 144] width 144 height 244
click at [118, 53] on div "Closed" at bounding box center [119, 49] width 27 height 11
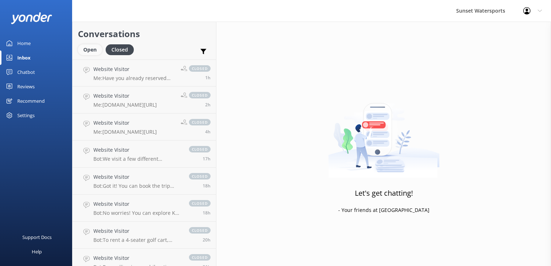
click at [95, 51] on div "Open" at bounding box center [90, 49] width 24 height 11
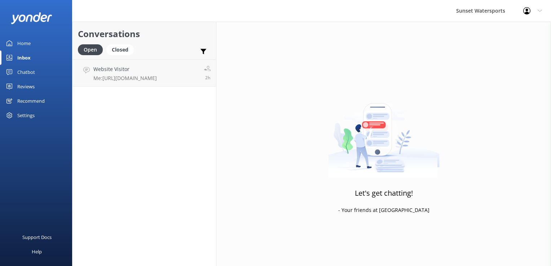
click at [26, 208] on div "Support Docs Help" at bounding box center [36, 199] width 72 height 133
click at [131, 48] on div "Closed" at bounding box center [119, 49] width 27 height 11
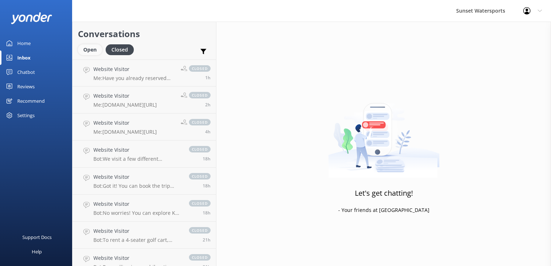
click at [89, 45] on div "Open" at bounding box center [90, 49] width 24 height 11
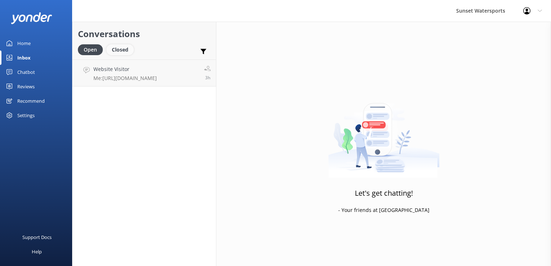
click at [124, 54] on div "Closed" at bounding box center [119, 49] width 27 height 11
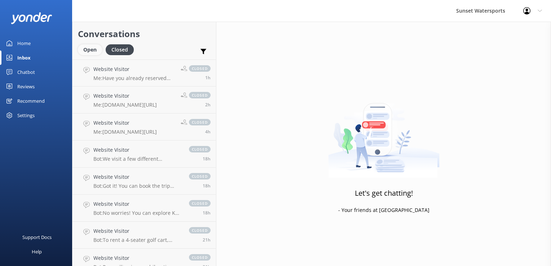
click at [92, 45] on div "Open" at bounding box center [90, 49] width 24 height 11
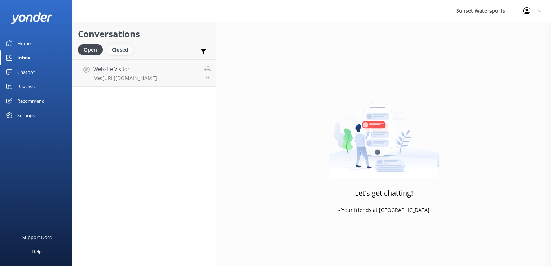
click at [125, 53] on div "Closed" at bounding box center [119, 49] width 27 height 11
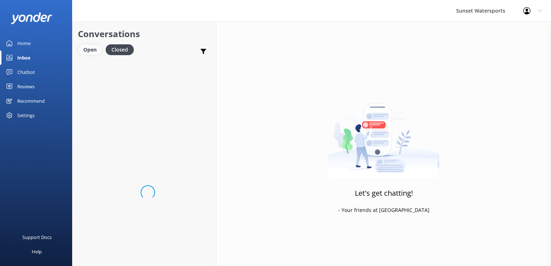
click at [85, 49] on div "Open" at bounding box center [90, 49] width 24 height 11
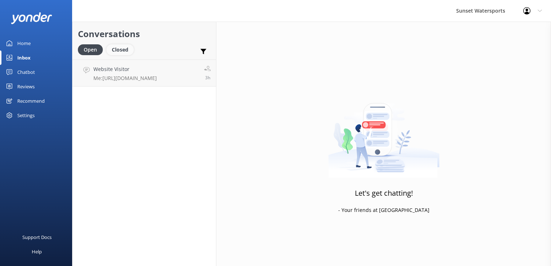
click at [114, 49] on div "Closed" at bounding box center [119, 49] width 27 height 11
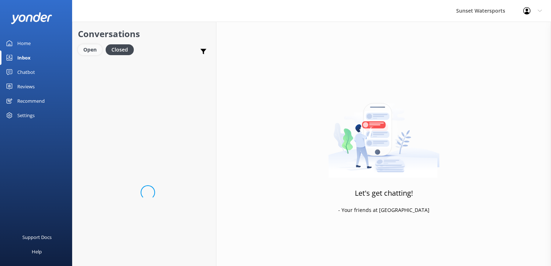
click at [94, 48] on div "Open" at bounding box center [90, 49] width 24 height 11
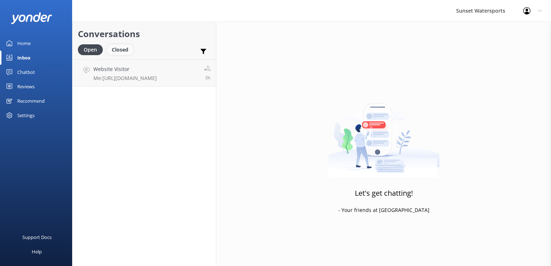
click at [132, 48] on div "Closed" at bounding box center [119, 49] width 27 height 11
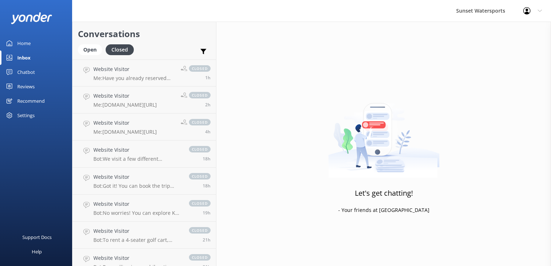
click at [95, 43] on div "Conversations Open Closed Important Assigned to me Unassigned SMS" at bounding box center [143, 41] width 143 height 38
click at [93, 47] on div "Open" at bounding box center [90, 49] width 24 height 11
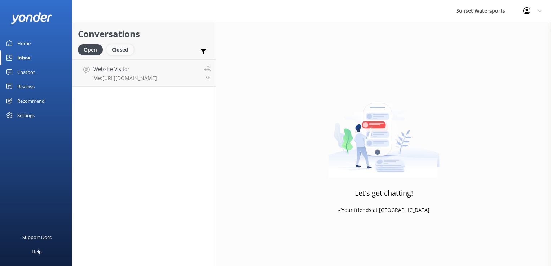
click at [128, 51] on div "Closed" at bounding box center [119, 49] width 27 height 11
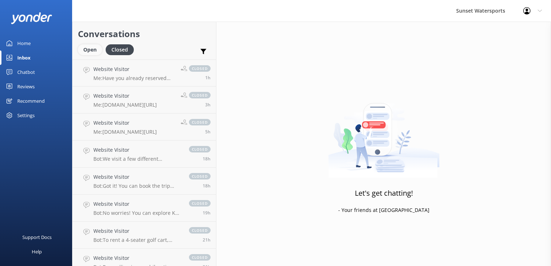
click at [90, 49] on div "Open" at bounding box center [90, 49] width 24 height 11
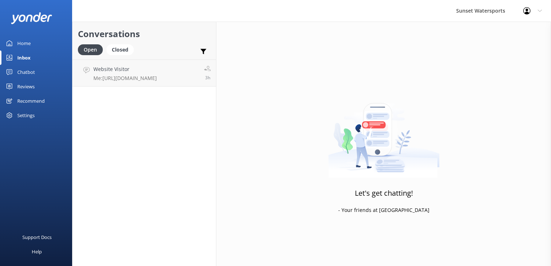
click at [55, 203] on div "Support Docs Help" at bounding box center [36, 199] width 72 height 133
click at [124, 50] on div "Closed" at bounding box center [119, 49] width 27 height 11
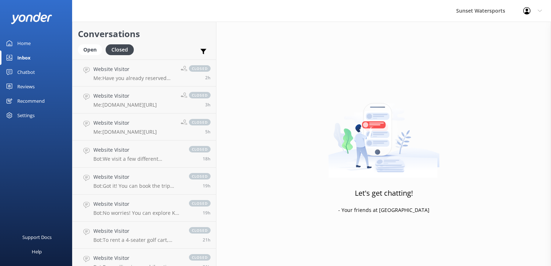
click at [80, 40] on h2 "Conversations" at bounding box center [144, 34] width 133 height 14
click at [88, 51] on div "Open" at bounding box center [90, 49] width 24 height 11
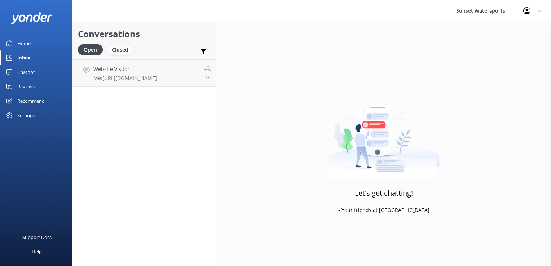
click at [115, 52] on div "Closed" at bounding box center [119, 49] width 27 height 11
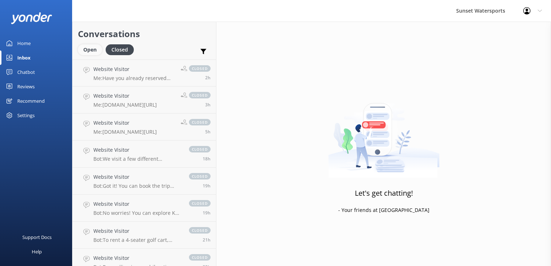
click at [90, 48] on div "Open" at bounding box center [90, 49] width 24 height 11
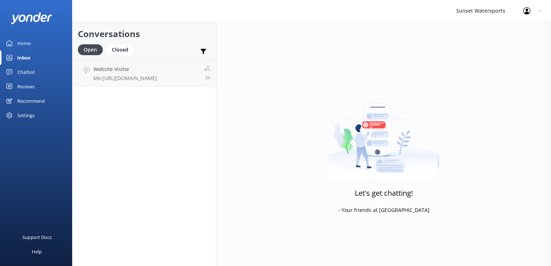
click at [123, 160] on div "Conversations Open Closed Important Assigned to me Unassigned SMS Website Visit…" at bounding box center [144, 144] width 144 height 244
click at [129, 45] on div "Closed" at bounding box center [119, 49] width 27 height 11
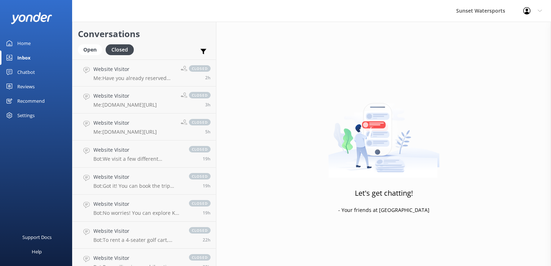
click at [88, 58] on div "Open Closed" at bounding box center [107, 52] width 59 height 17
click at [91, 51] on div "Open" at bounding box center [90, 49] width 24 height 11
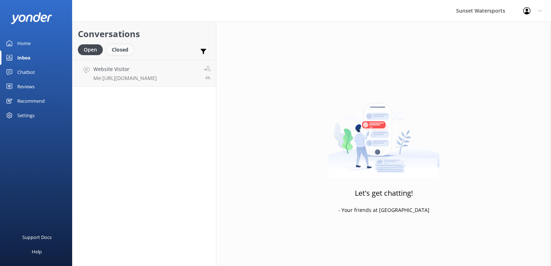
click at [118, 45] on div "Closed" at bounding box center [119, 49] width 27 height 11
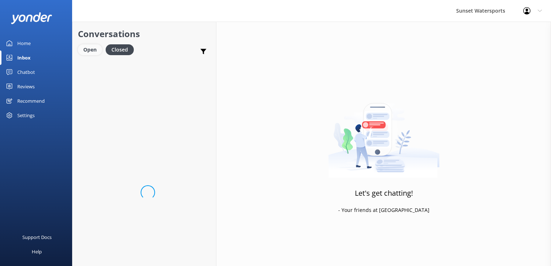
click at [88, 45] on div "Open" at bounding box center [90, 49] width 24 height 11
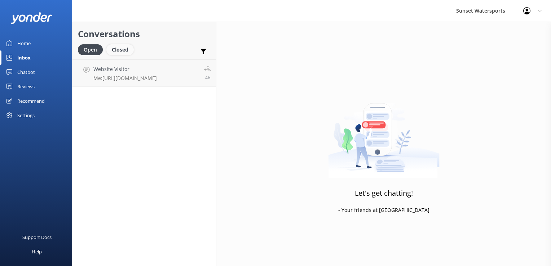
click at [129, 51] on div "Closed" at bounding box center [119, 49] width 27 height 11
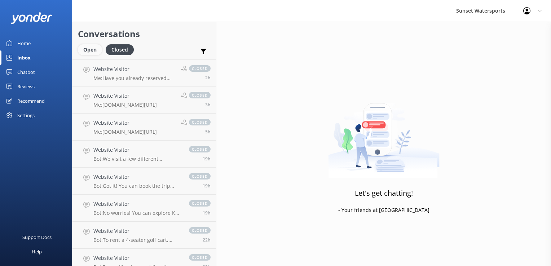
click at [97, 47] on div "Open" at bounding box center [90, 49] width 24 height 11
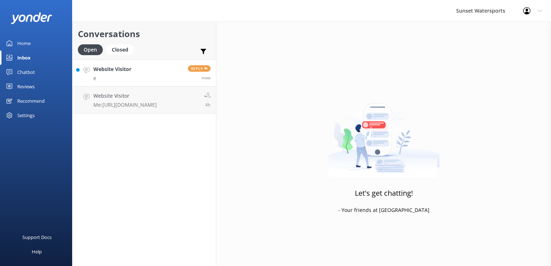
click at [124, 77] on p "e" at bounding box center [112, 78] width 38 height 6
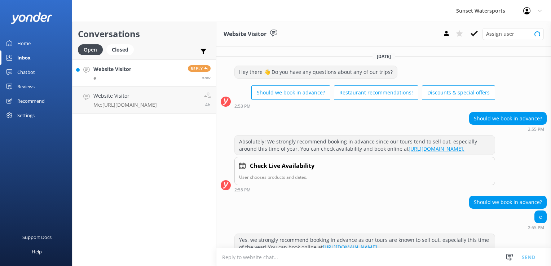
scroll to position [59, 0]
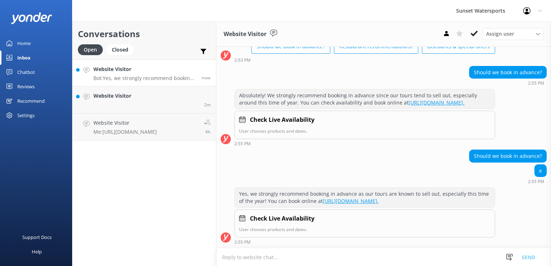
click at [254, 260] on textarea at bounding box center [383, 257] width 334 height 18
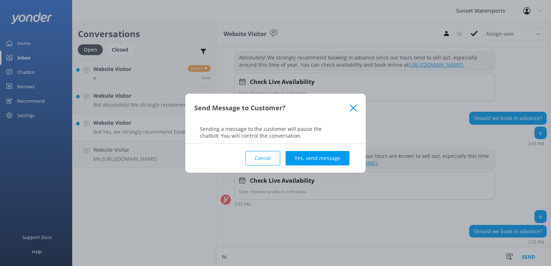
scroll to position [97, 0]
type textarea "hi"
click at [307, 258] on div "Send Message to Customer? Sending a message to the customer will pause the chat…" at bounding box center [275, 133] width 551 height 266
click at [305, 256] on div "Send Message to Customer? Sending a message to the customer will pause the chat…" at bounding box center [275, 133] width 551 height 266
click at [299, 159] on button "Yes, send message" at bounding box center [317, 158] width 64 height 14
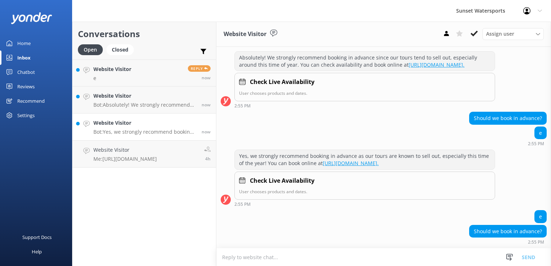
click at [253, 257] on textarea at bounding box center [383, 257] width 334 height 18
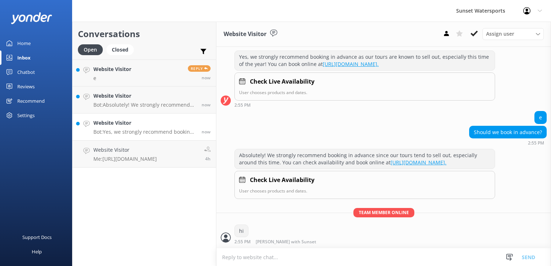
scroll to position [202, 0]
click at [133, 65] on link "Website Visitor e Reply now" at bounding box center [143, 72] width 143 height 27
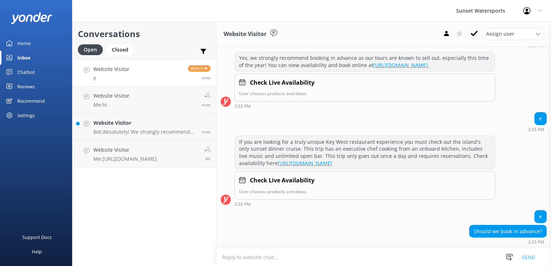
scroll to position [201, 0]
click at [111, 97] on h4 "Website Visitor" at bounding box center [111, 96] width 36 height 8
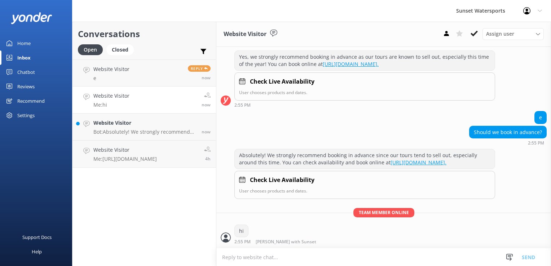
scroll to position [202, 0]
click at [123, 122] on h4 "Website Visitor" at bounding box center [144, 123] width 103 height 8
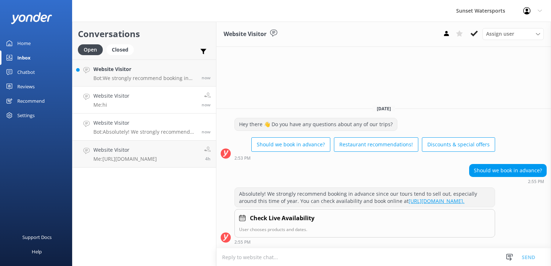
click at [142, 106] on link "Website Visitor Me: hi now" at bounding box center [143, 99] width 143 height 27
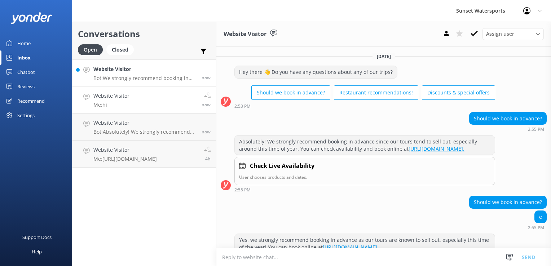
click at [134, 80] on p "Bot: We strongly recommend booking in advance as our tours are known to sell ou…" at bounding box center [144, 78] width 103 height 6
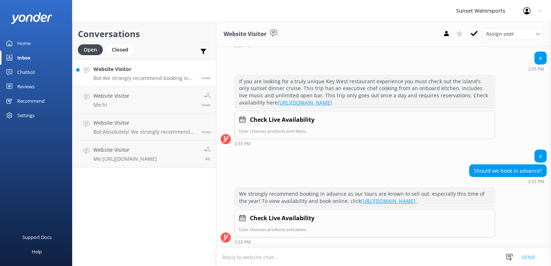
scroll to position [268, 0]
click at [248, 255] on textarea at bounding box center [383, 257] width 334 height 18
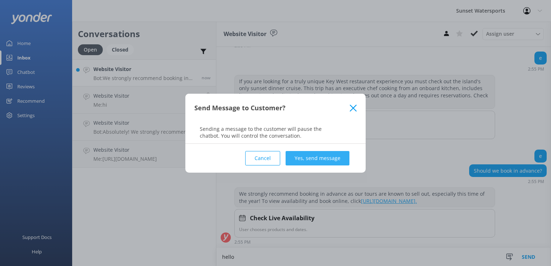
type textarea "hello"
click at [314, 161] on button "Yes, send message" at bounding box center [317, 158] width 64 height 14
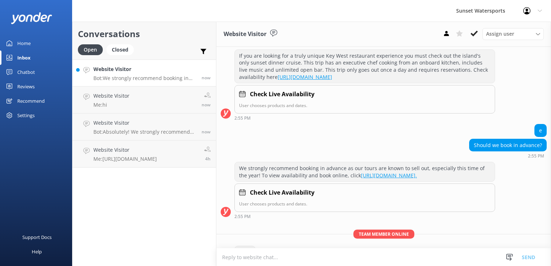
scroll to position [315, 0]
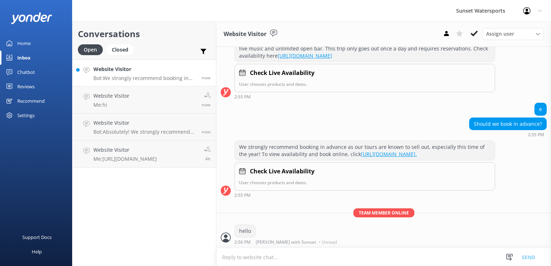
click at [246, 259] on textarea at bounding box center [383, 257] width 334 height 18
click at [92, 92] on link "Website Visitor Me: hi now" at bounding box center [143, 99] width 143 height 27
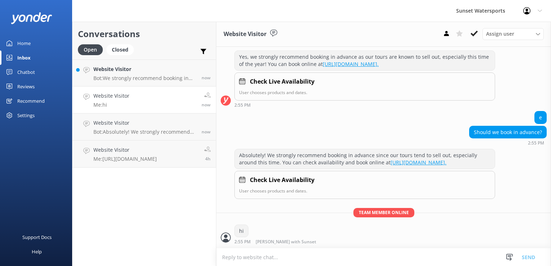
scroll to position [202, 0]
click at [253, 261] on textarea at bounding box center [383, 257] width 334 height 18
type textarea "What activity are you looking to do?"
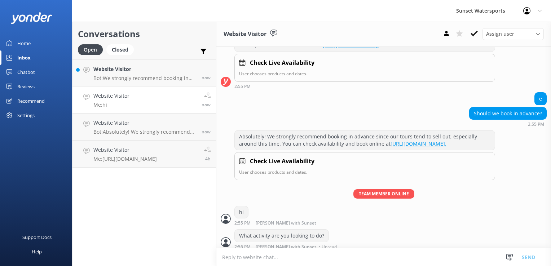
scroll to position [225, 0]
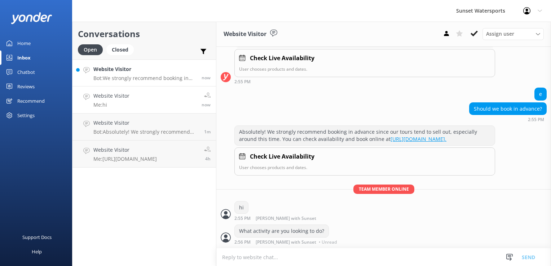
click at [187, 72] on h4 "Website Visitor" at bounding box center [144, 69] width 103 height 8
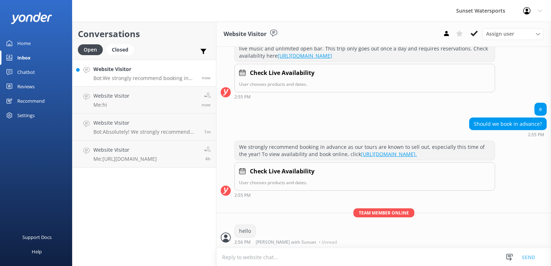
click at [304, 262] on textarea at bounding box center [383, 257] width 334 height 18
type textarea "What activity are you wanting to do?"
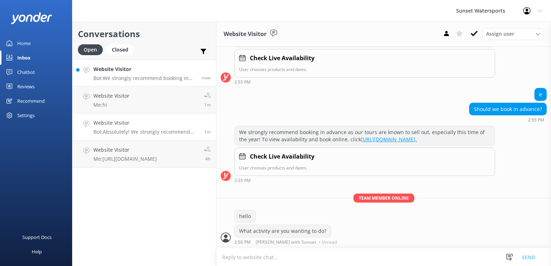
scroll to position [329, 0]
click at [167, 125] on h4 "Website Visitor" at bounding box center [145, 123] width 105 height 8
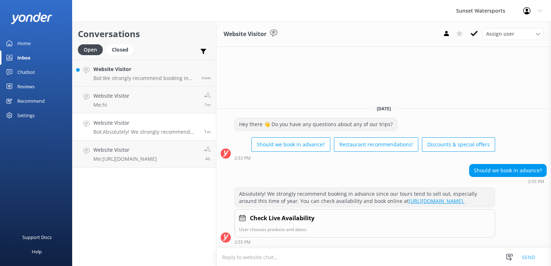
click at [255, 260] on textarea at bounding box center [383, 257] width 334 height 18
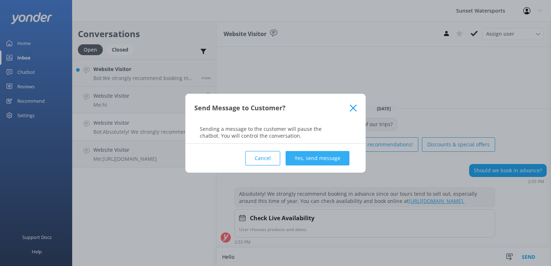
type textarea "Hello"
click at [317, 161] on button "Yes, send message" at bounding box center [317, 158] width 64 height 14
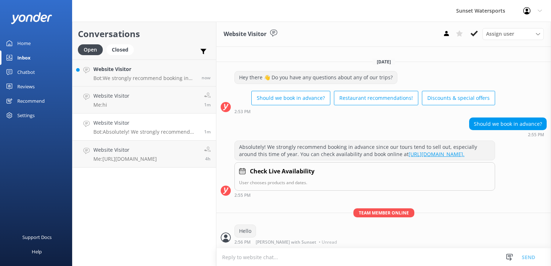
scroll to position [0, 0]
click at [279, 259] on textarea at bounding box center [383, 257] width 334 height 18
type textarea "What activity are you wanting to do?"
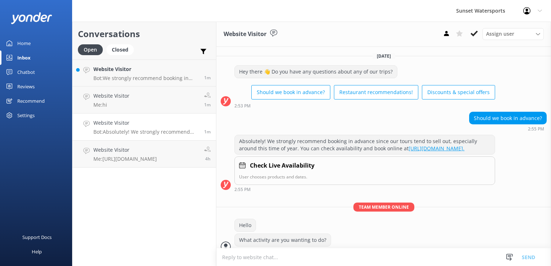
scroll to position [15, 0]
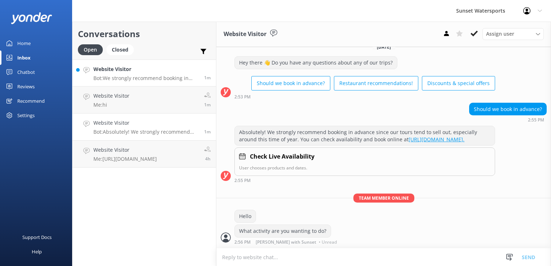
click at [141, 77] on p "Bot: We strongly recommend booking in advance as our tours are known to sell ou…" at bounding box center [145, 78] width 105 height 6
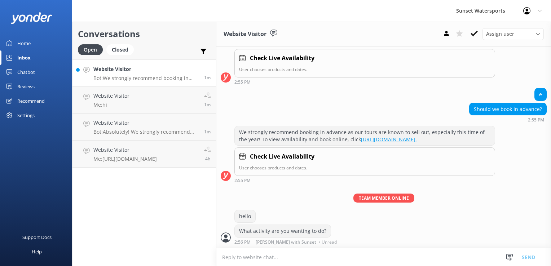
scroll to position [329, 0]
click at [161, 76] on p "Bot: We strongly recommend booking in advance as our tours are known to sell ou…" at bounding box center [145, 78] width 105 height 6
click at [156, 92] on link "Website Visitor Me: hi 1m" at bounding box center [143, 99] width 143 height 27
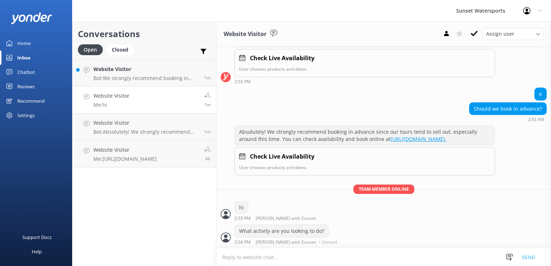
click at [152, 96] on link "Website Visitor Me: hi 1m" at bounding box center [143, 99] width 143 height 27
click at [169, 143] on link "Website Visitor Me: [URL][DOMAIN_NAME] 4h" at bounding box center [143, 154] width 143 height 27
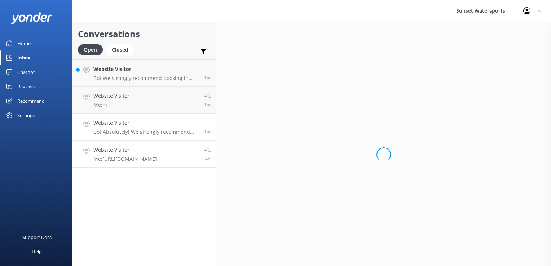
click at [173, 130] on p "Bot: Absolutely! We strongly recommend booking in advance since our tours tend …" at bounding box center [145, 132] width 105 height 6
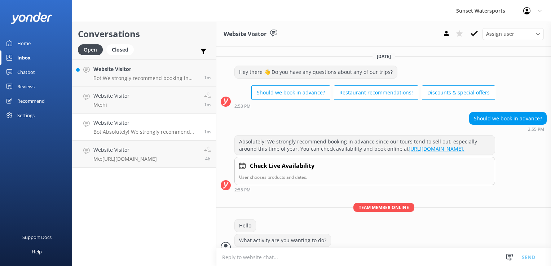
scroll to position [15, 0]
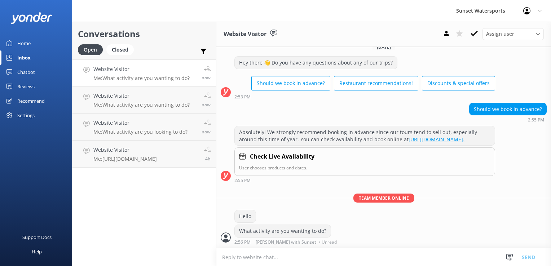
click at [124, 84] on link "Website Visitor Me: What activity are you wanting to do? now" at bounding box center [143, 72] width 143 height 27
click at [124, 76] on p "Me: What activity are you wanting to do?" at bounding box center [141, 78] width 96 height 6
click at [126, 52] on div "Closed" at bounding box center [119, 49] width 27 height 11
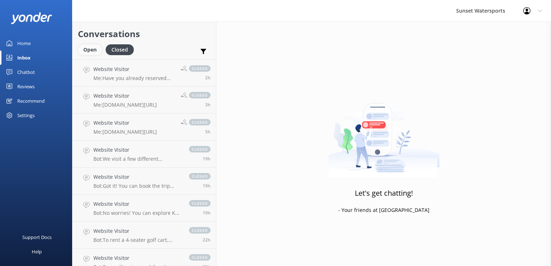
click at [89, 51] on div "Open" at bounding box center [90, 49] width 24 height 11
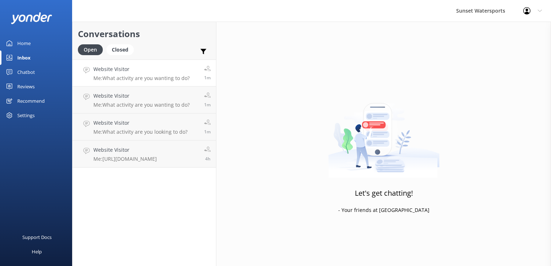
click at [120, 81] on p "Me: What activity are you wanting to do?" at bounding box center [141, 78] width 96 height 6
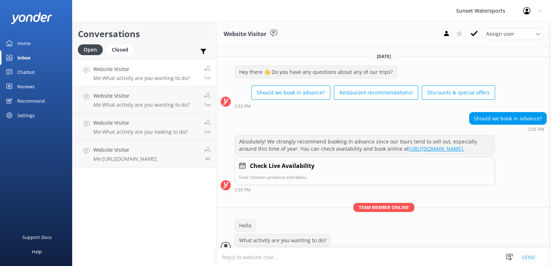
scroll to position [15, 0]
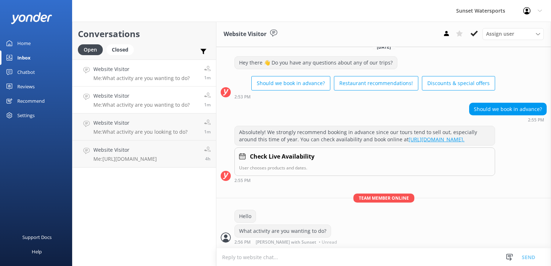
click at [126, 92] on link "Website Visitor Me: What activity are you wanting to do? 1m" at bounding box center [143, 99] width 143 height 27
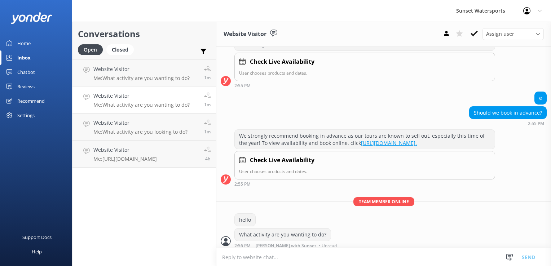
scroll to position [329, 0]
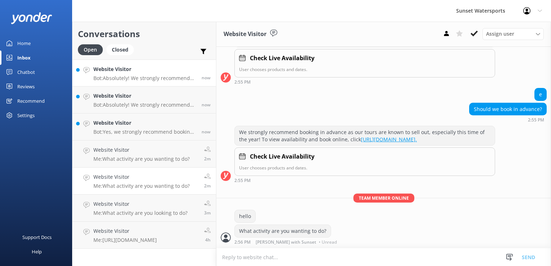
click at [157, 78] on p "Bot: Absolutely! We strongly recommend booking in advance since our tours tend …" at bounding box center [144, 78] width 103 height 6
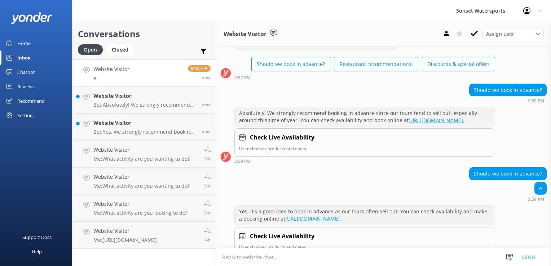
scroll to position [59, 0]
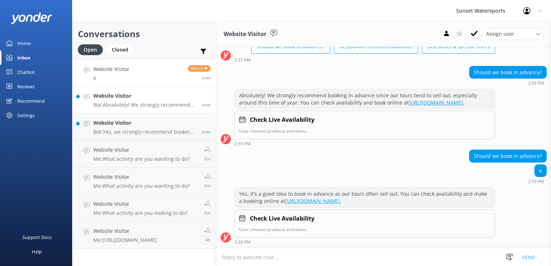
click at [126, 110] on link "Website Visitor Bot: Absolutely! We strongly recommend booking in advance since…" at bounding box center [143, 99] width 143 height 27
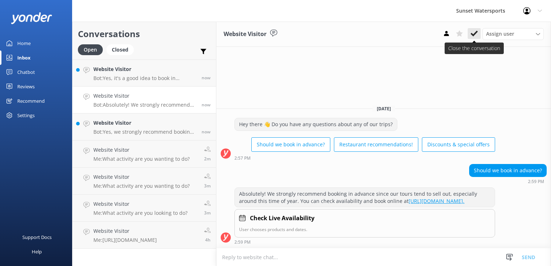
click at [474, 32] on icon at bounding box center [473, 33] width 7 height 7
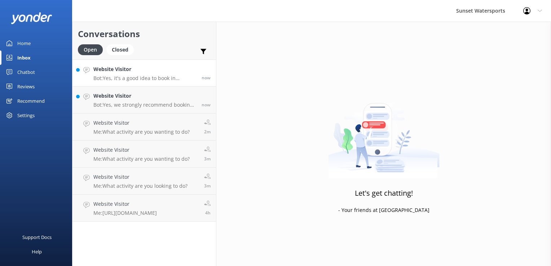
click at [131, 77] on p "Bot: Yes, it's a good idea to book in advance as our tours often sell out. You …" at bounding box center [144, 78] width 103 height 6
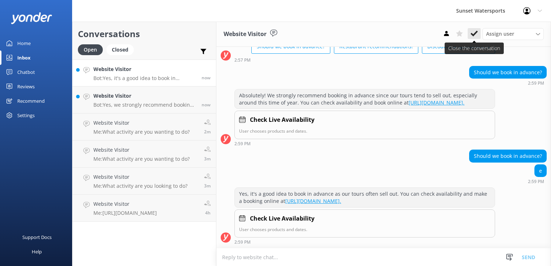
scroll to position [59, 0]
click at [473, 32] on icon at bounding box center [473, 33] width 7 height 7
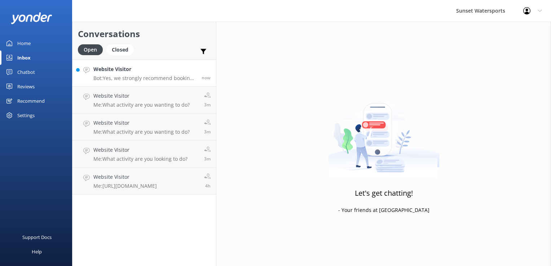
click at [115, 76] on p "Bot: Yes, we strongly recommend booking in advance as our tours are known to se…" at bounding box center [144, 78] width 103 height 6
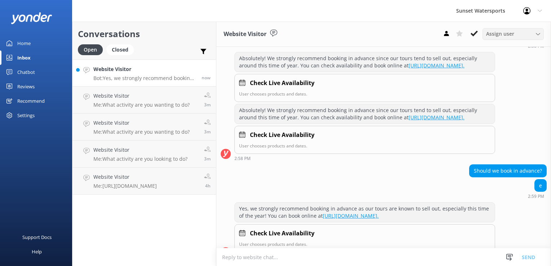
scroll to position [146, 0]
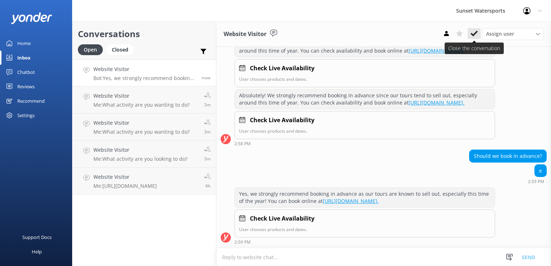
click at [475, 33] on use at bounding box center [473, 34] width 7 height 6
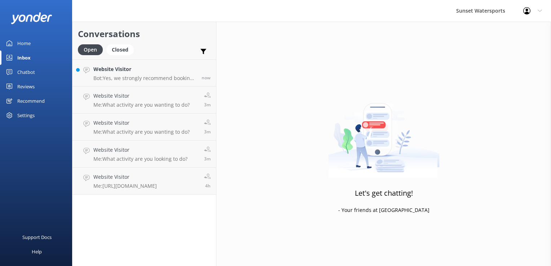
click at [130, 76] on p "Bot: Yes, we strongly recommend booking in advance since our tours tend to sell…" at bounding box center [144, 78] width 103 height 6
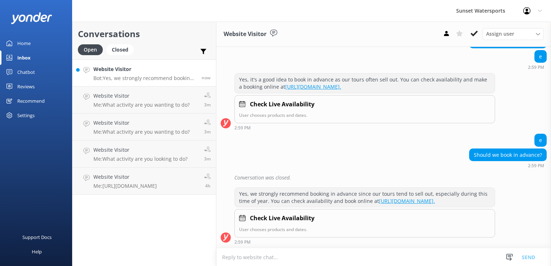
scroll to position [179, 0]
click at [477, 31] on icon at bounding box center [473, 33] width 7 height 7
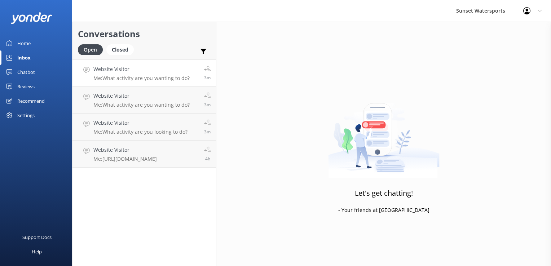
click at [144, 75] on p "Me: What activity are you wanting to do?" at bounding box center [141, 78] width 96 height 6
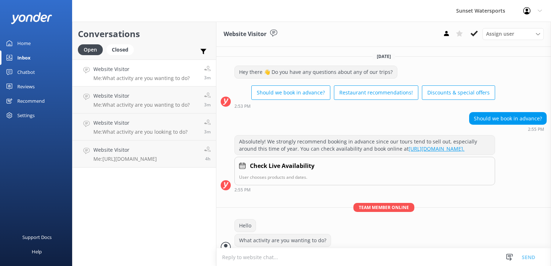
scroll to position [15, 0]
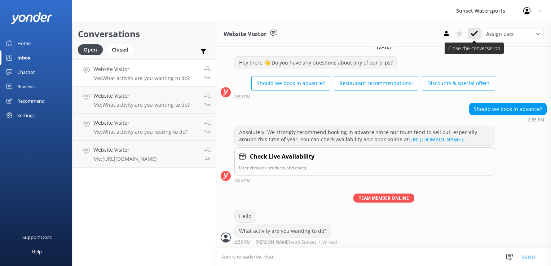
click at [479, 34] on button at bounding box center [473, 33] width 13 height 11
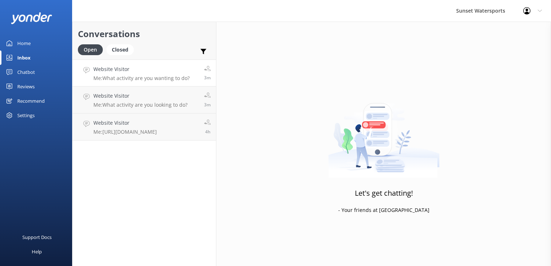
click at [121, 73] on div "Website Visitor Me: What activity are you wanting to do?" at bounding box center [141, 72] width 96 height 15
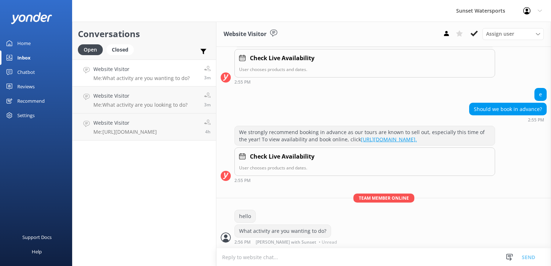
scroll to position [329, 0]
click at [473, 30] on button at bounding box center [473, 33] width 13 height 11
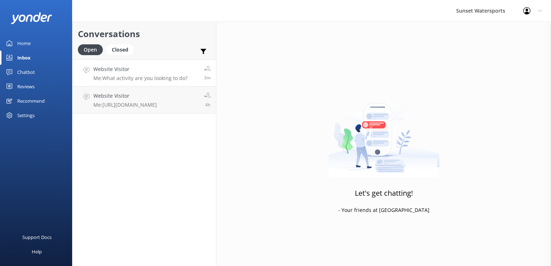
click at [150, 66] on h4 "Website Visitor" at bounding box center [140, 69] width 94 height 8
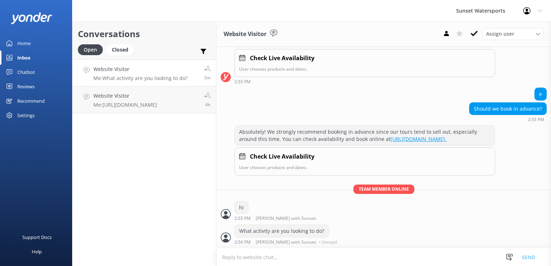
scroll to position [225, 0]
click at [131, 66] on h4 "Website Visitor" at bounding box center [140, 69] width 94 height 8
click at [471, 35] on icon at bounding box center [473, 33] width 7 height 7
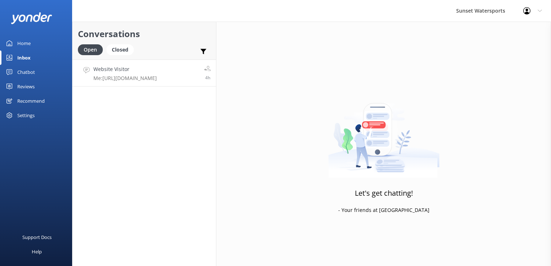
click at [134, 70] on h4 "Website Visitor" at bounding box center [124, 69] width 63 height 8
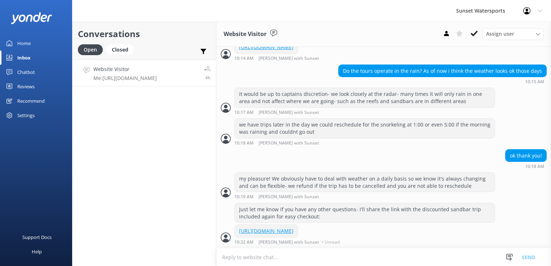
scroll to position [583, 0]
click at [119, 66] on h4 "Website Visitor" at bounding box center [112, 69] width 38 height 8
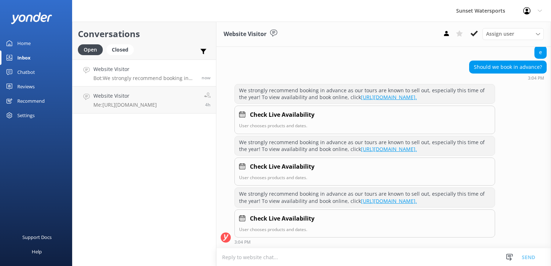
scroll to position [129, 0]
click at [264, 262] on textarea at bounding box center [383, 257] width 334 height 18
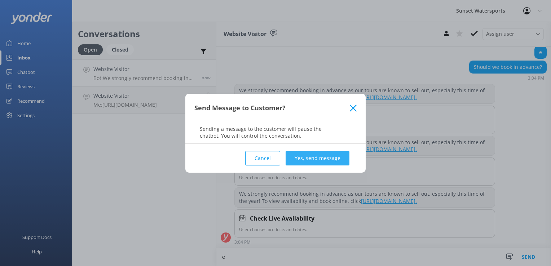
type textarea "e"
click at [327, 164] on button "Yes, send message" at bounding box center [317, 158] width 64 height 14
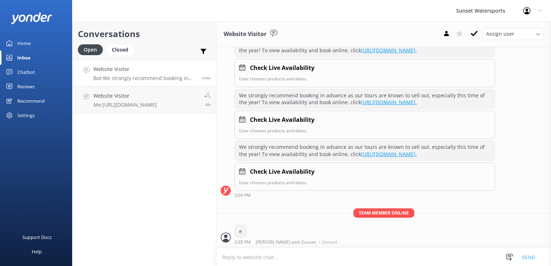
scroll to position [176, 0]
click at [270, 254] on textarea at bounding box center [383, 257] width 334 height 18
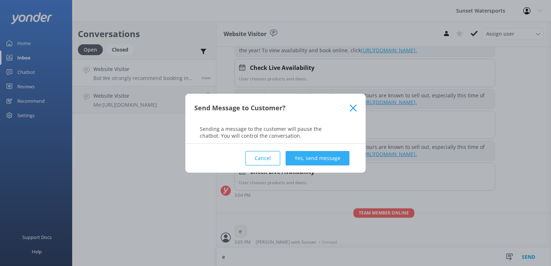
type textarea "e"
click at [306, 156] on button "Yes, send message" at bounding box center [317, 158] width 64 height 14
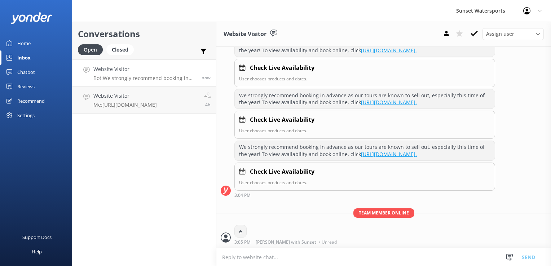
scroll to position [190, 0]
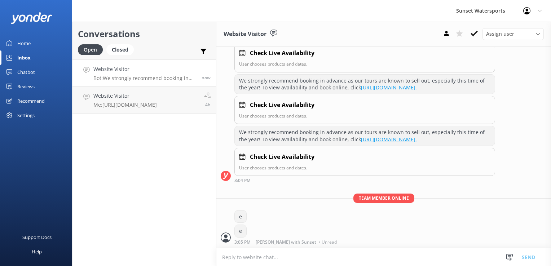
click at [240, 256] on textarea at bounding box center [383, 257] width 334 height 18
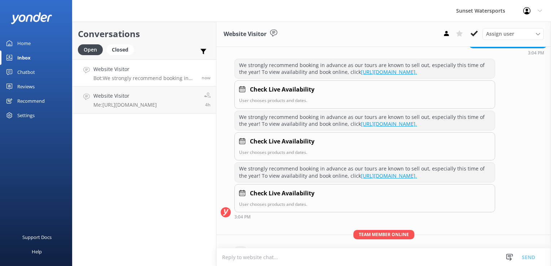
scroll to position [46, 0]
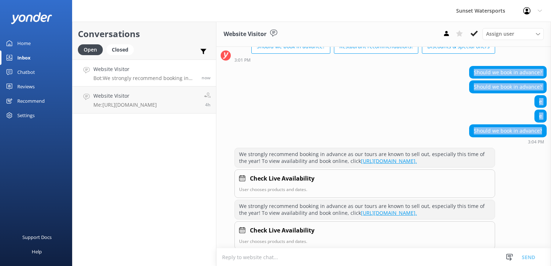
drag, startPoint x: 462, startPoint y: 66, endPoint x: 552, endPoint y: 134, distance: 112.9
click at [550, 134] on html "Sunset Watersports Profile Settings Logout Home Inbox Chatbot Content Products …" at bounding box center [275, 133] width 551 height 266
drag, startPoint x: 550, startPoint y: 134, endPoint x: 401, endPoint y: 111, distance: 150.9
click at [411, 106] on div "e" at bounding box center [383, 102] width 334 height 15
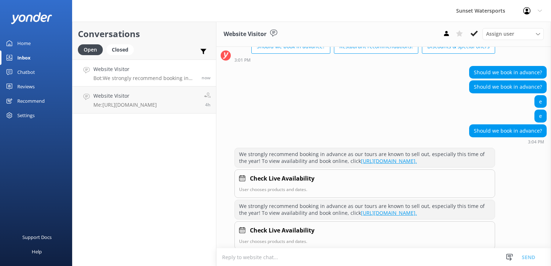
click at [281, 256] on textarea at bounding box center [383, 257] width 334 height 18
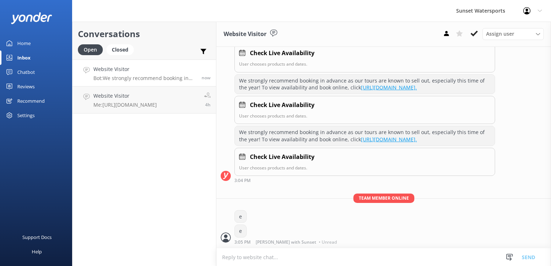
scroll to position [190, 0]
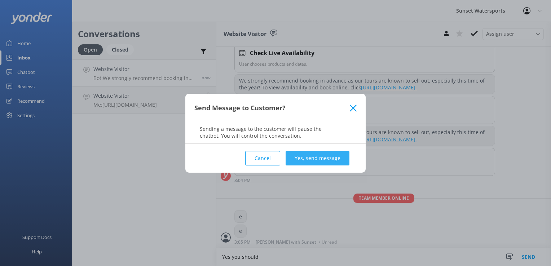
type textarea "Yes you should"
click at [314, 152] on button "Yes, send message" at bounding box center [317, 158] width 64 height 14
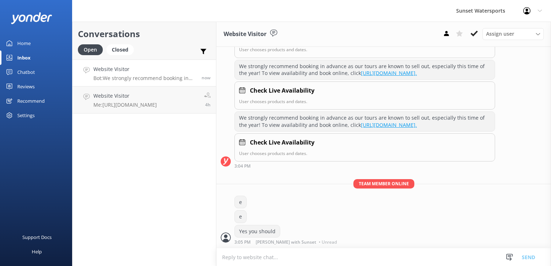
scroll to position [205, 0]
click at [476, 31] on icon at bounding box center [473, 33] width 7 height 7
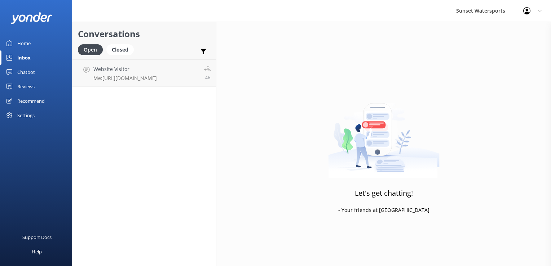
click at [34, 73] on div "Chatbot" at bounding box center [26, 72] width 18 height 14
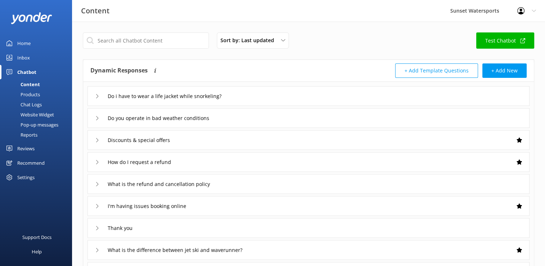
click at [37, 102] on div "Chat Logs" at bounding box center [22, 104] width 37 height 10
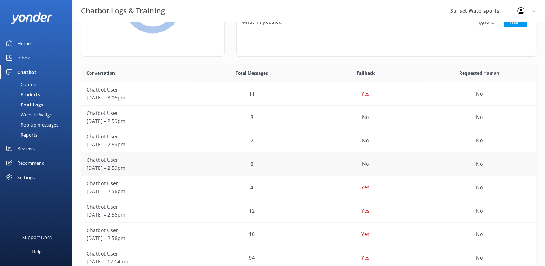
scroll to position [108, 0]
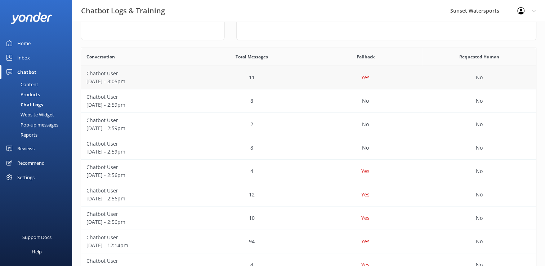
click at [104, 76] on p "Chatbot User" at bounding box center [137, 74] width 103 height 8
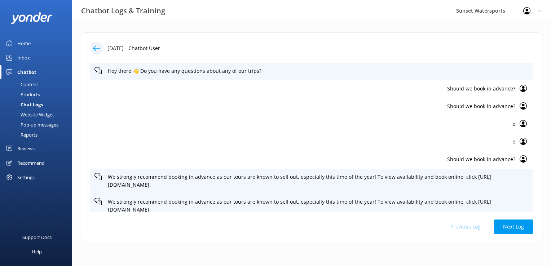
click at [25, 41] on div "Home" at bounding box center [23, 43] width 13 height 14
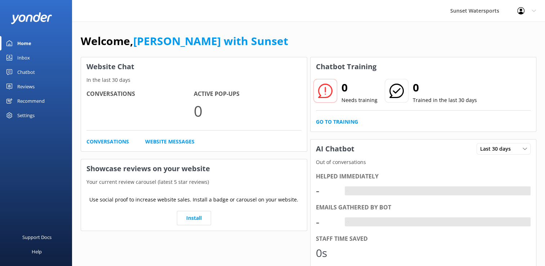
click at [30, 62] on link "Inbox" at bounding box center [36, 57] width 72 height 14
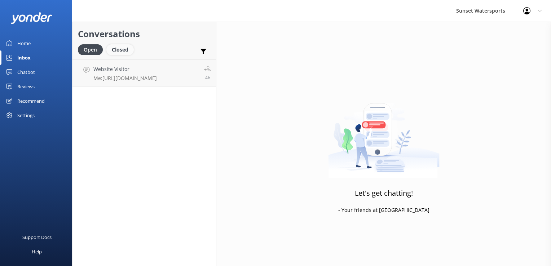
click at [126, 52] on div "Closed" at bounding box center [119, 49] width 27 height 11
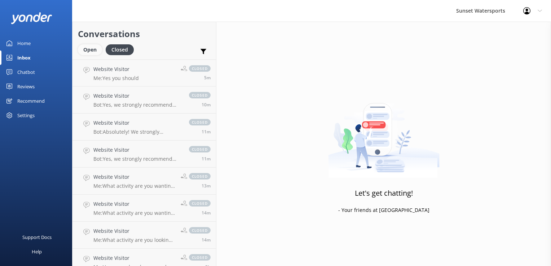
click at [83, 49] on div "Open" at bounding box center [90, 49] width 24 height 11
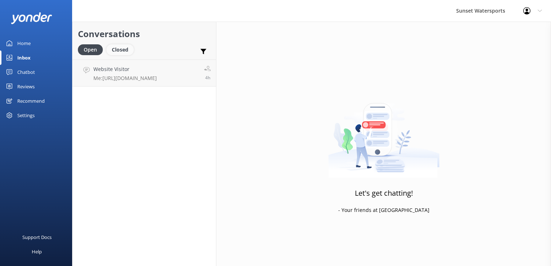
click at [128, 48] on div "Closed" at bounding box center [119, 49] width 27 height 11
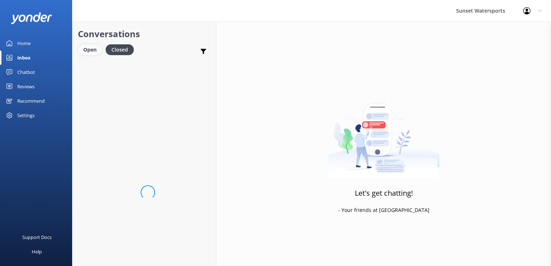
click at [98, 48] on div "Open" at bounding box center [90, 49] width 24 height 11
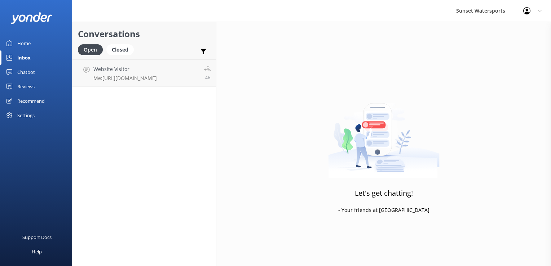
click at [138, 199] on div "Conversations Open Closed Important Assigned to me Unassigned SMS Website Visit…" at bounding box center [144, 144] width 144 height 244
click at [128, 52] on div "Closed" at bounding box center [119, 49] width 27 height 11
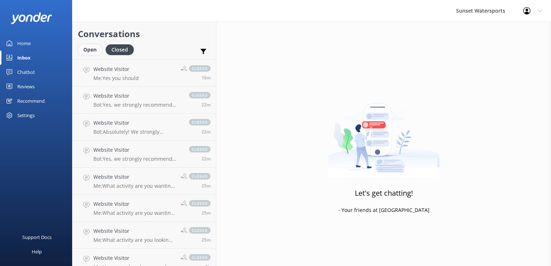
click at [92, 49] on div "Open" at bounding box center [90, 49] width 24 height 11
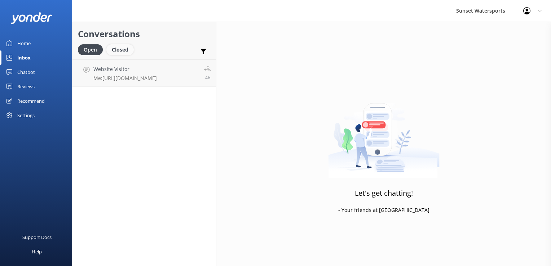
click at [120, 50] on div "Closed" at bounding box center [119, 49] width 27 height 11
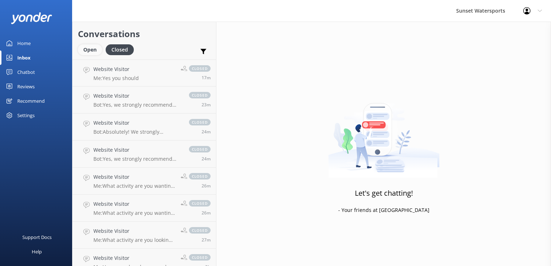
click at [84, 46] on div "Open" at bounding box center [90, 49] width 24 height 11
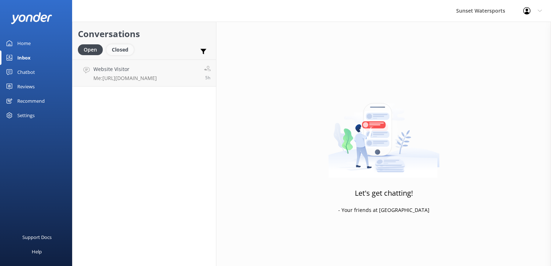
click at [122, 48] on div "Closed" at bounding box center [119, 49] width 27 height 11
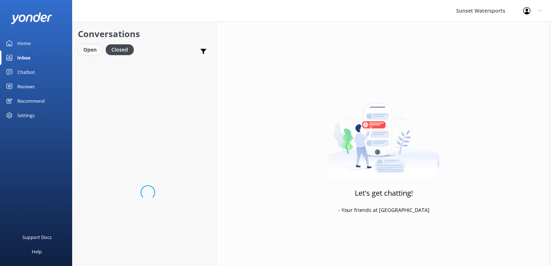
click at [88, 45] on div "Open" at bounding box center [90, 49] width 24 height 11
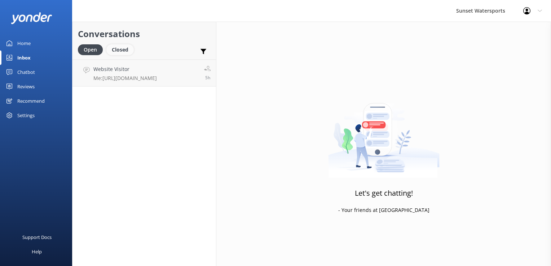
click at [117, 50] on div "Closed" at bounding box center [119, 49] width 27 height 11
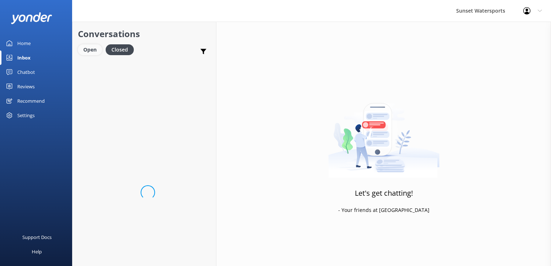
click at [95, 48] on div "Open" at bounding box center [90, 49] width 24 height 11
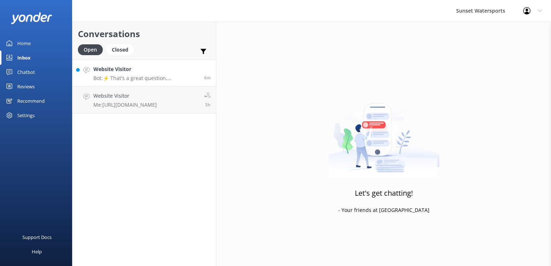
click at [135, 81] on link "Website Visitor Bot: ⚡ That's a great question, unfortunately I do not know the…" at bounding box center [143, 72] width 143 height 27
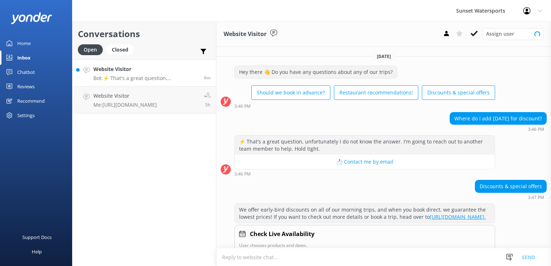
scroll to position [22, 0]
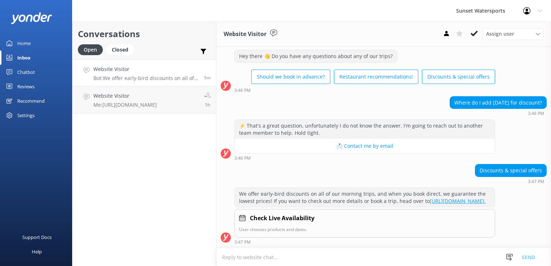
click at [252, 253] on textarea at bounding box center [383, 257] width 334 height 18
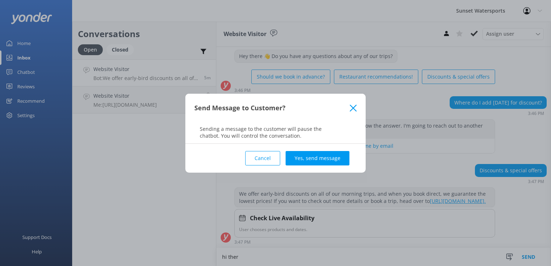
click at [272, 162] on button "Cancel" at bounding box center [262, 158] width 35 height 14
type textarea "hi there"
click at [315, 159] on button "Yes, send message" at bounding box center [317, 158] width 64 height 14
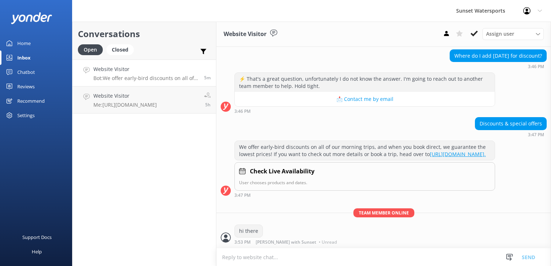
scroll to position [68, 0]
click at [259, 259] on textarea at bounding box center [383, 257] width 334 height 18
type textarea "What trip are you wanting to reserve?"
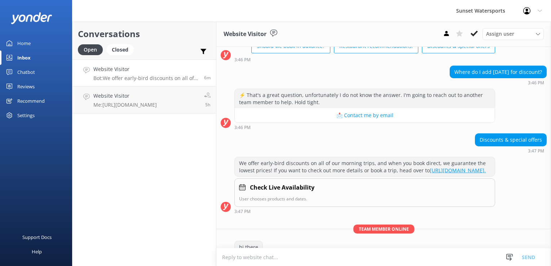
scroll to position [83, 0]
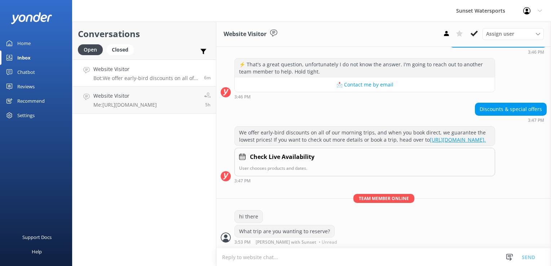
click at [253, 262] on textarea at bounding box center [383, 257] width 334 height 18
click at [274, 255] on textarea at bounding box center [383, 257] width 334 height 18
click at [239, 260] on textarea at bounding box center [383, 257] width 334 height 18
type textarea "[DOMAIN_NAME][URL]"
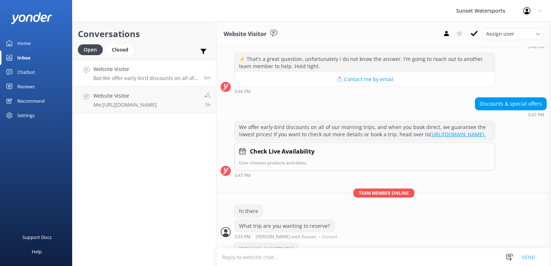
scroll to position [106, 0]
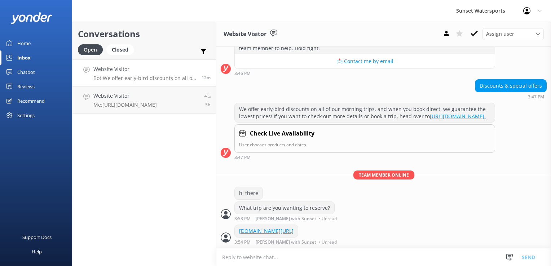
click at [128, 70] on h4 "Website Visitor" at bounding box center [144, 69] width 103 height 8
click at [123, 48] on div "Closed" at bounding box center [119, 49] width 27 height 11
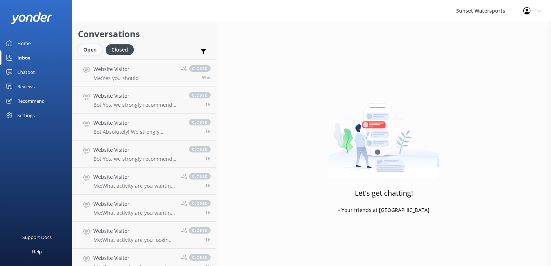
click at [89, 54] on div "Open" at bounding box center [90, 49] width 24 height 11
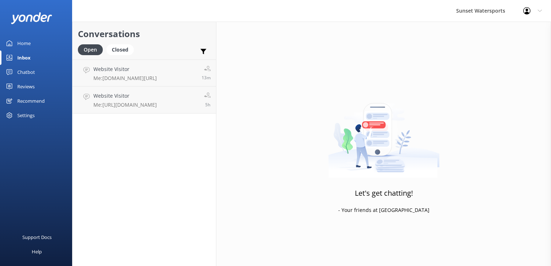
click at [96, 168] on div "Conversations Open Closed Important Assigned to me Unassigned SMS Website Visit…" at bounding box center [144, 144] width 144 height 244
click at [117, 66] on h4 "Website Visitor" at bounding box center [124, 69] width 63 height 8
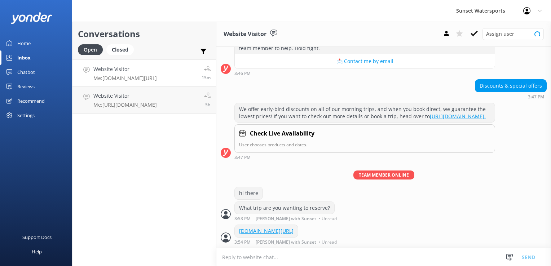
scroll to position [106, 0]
click at [122, 43] on div "Conversations Open Closed Important Assigned to me Unassigned SMS" at bounding box center [143, 41] width 143 height 38
click at [121, 45] on div "Closed" at bounding box center [119, 49] width 27 height 11
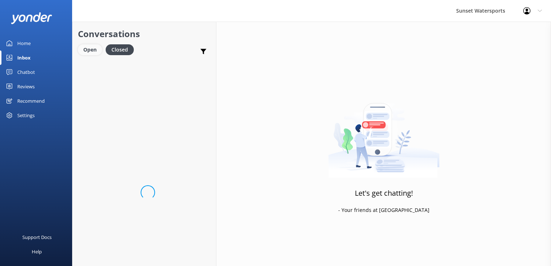
click at [89, 50] on div "Open" at bounding box center [90, 49] width 24 height 11
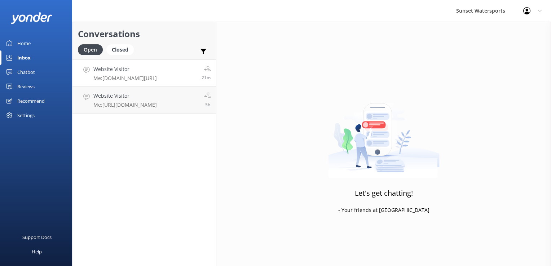
click at [107, 75] on p "Me: [DOMAIN_NAME][URL]" at bounding box center [124, 78] width 63 height 6
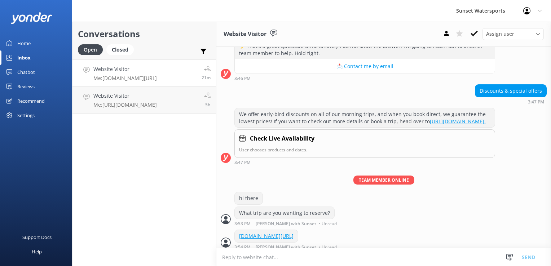
scroll to position [106, 0]
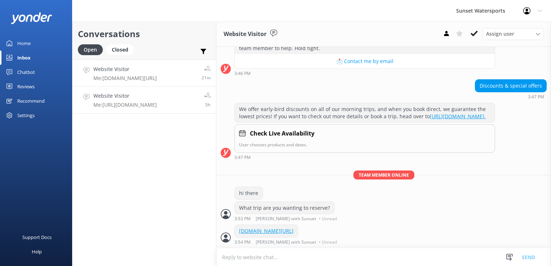
click at [104, 106] on p "Me: [URL][DOMAIN_NAME]" at bounding box center [124, 105] width 63 height 6
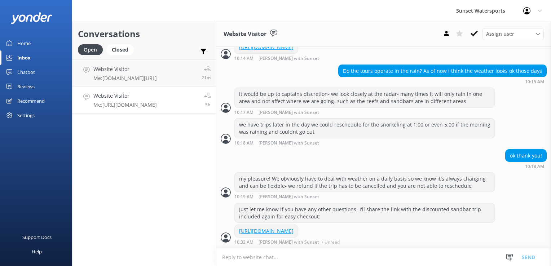
scroll to position [583, 0]
click at [179, 177] on div "Conversations Open Closed Important Assigned to me Unassigned SMS Website Visit…" at bounding box center [144, 144] width 144 height 244
click at [123, 47] on div "Closed" at bounding box center [119, 49] width 27 height 11
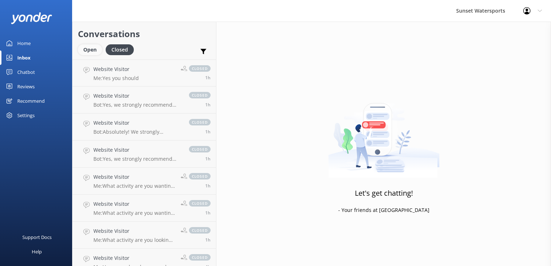
click at [94, 54] on div "Open" at bounding box center [90, 49] width 24 height 11
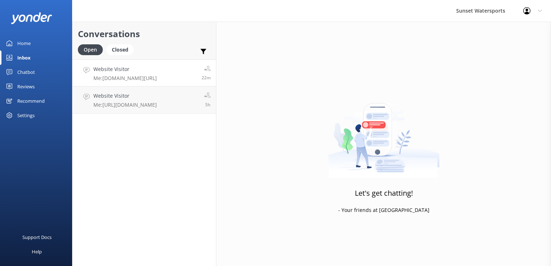
click at [134, 85] on link "Website Visitor Me: [DOMAIN_NAME][URL] 22m" at bounding box center [143, 72] width 143 height 27
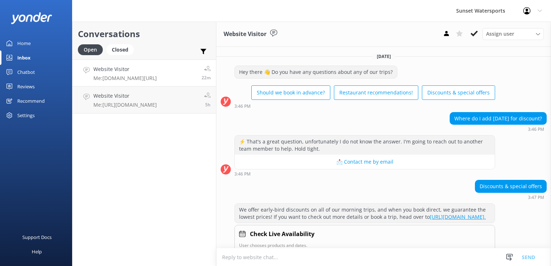
scroll to position [106, 0]
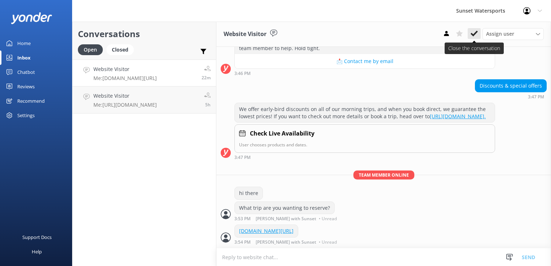
click at [477, 36] on button at bounding box center [473, 33] width 13 height 11
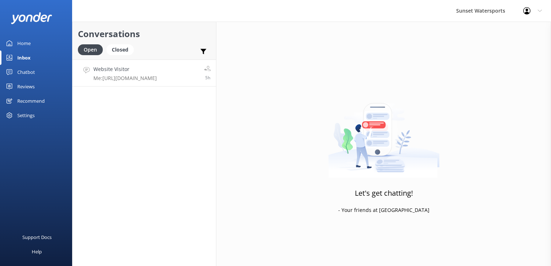
click at [108, 82] on link "Website Visitor Me: [URL][DOMAIN_NAME] 5h" at bounding box center [143, 72] width 143 height 27
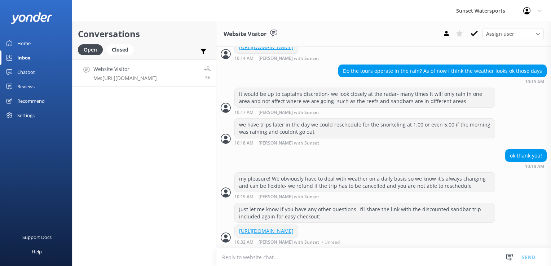
scroll to position [583, 0]
click at [476, 33] on use at bounding box center [473, 34] width 7 height 6
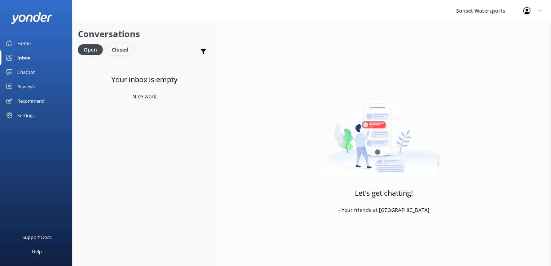
click at [116, 49] on div "Closed" at bounding box center [119, 49] width 27 height 11
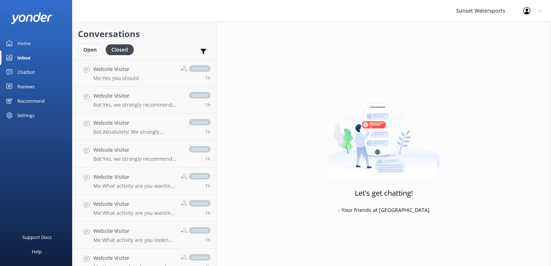
click at [85, 52] on div "Open" at bounding box center [90, 49] width 24 height 11
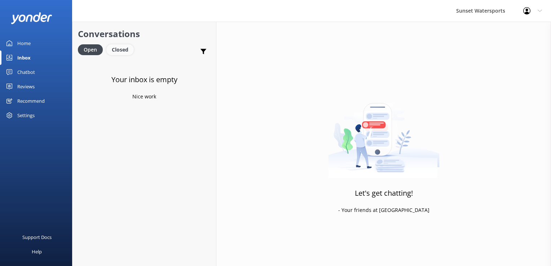
click at [115, 50] on div "Closed" at bounding box center [119, 49] width 27 height 11
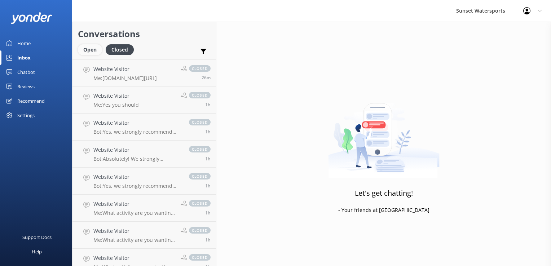
click at [88, 48] on div "Open" at bounding box center [90, 49] width 24 height 11
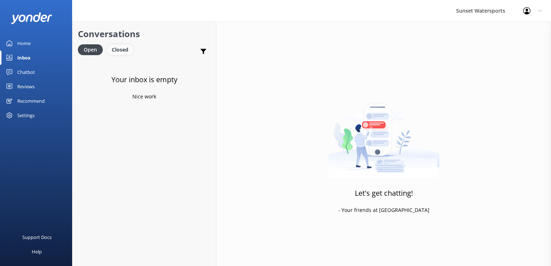
click at [117, 50] on div "Closed" at bounding box center [119, 49] width 27 height 11
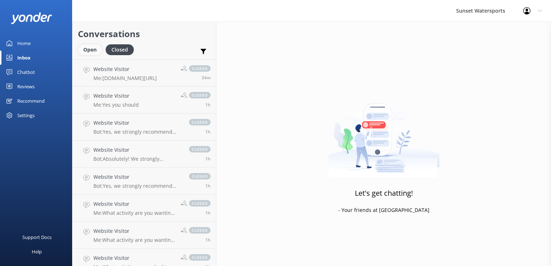
click at [92, 53] on div "Open" at bounding box center [90, 49] width 24 height 11
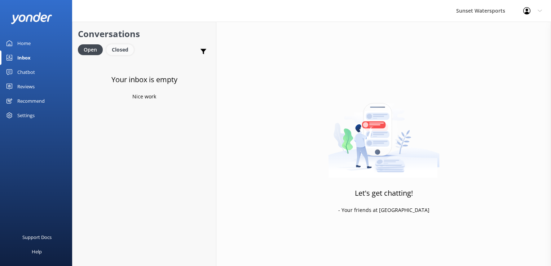
click at [118, 49] on div "Closed" at bounding box center [119, 49] width 27 height 11
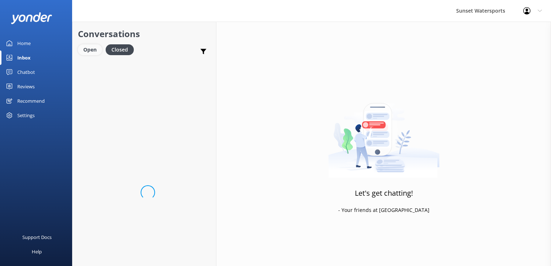
click at [86, 49] on div "Open" at bounding box center [90, 49] width 24 height 11
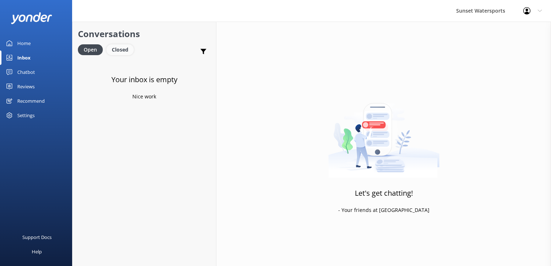
drag, startPoint x: 125, startPoint y: 50, endPoint x: 120, endPoint y: 50, distance: 5.0
click at [125, 50] on div "Closed" at bounding box center [119, 49] width 27 height 11
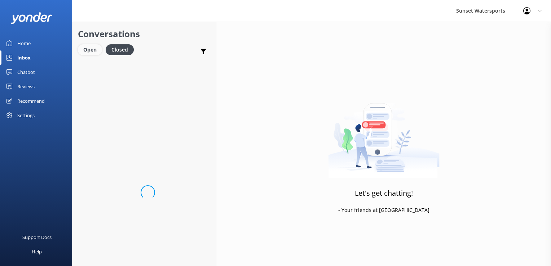
click at [89, 53] on div "Open" at bounding box center [90, 49] width 24 height 11
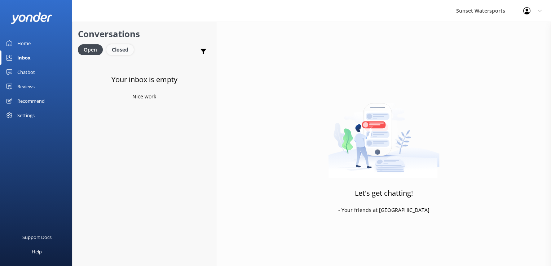
click at [120, 51] on div "Closed" at bounding box center [119, 49] width 27 height 11
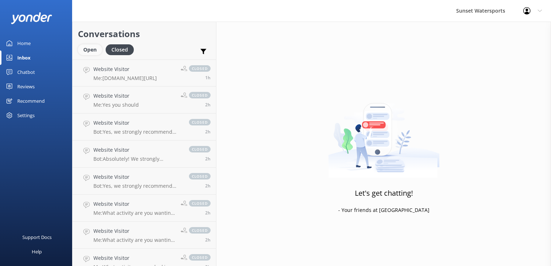
click at [84, 51] on div "Open" at bounding box center [90, 49] width 24 height 11
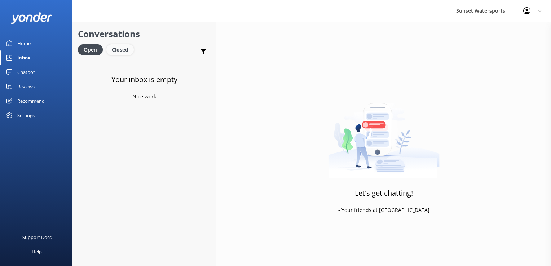
click at [114, 49] on div "Closed" at bounding box center [119, 49] width 27 height 11
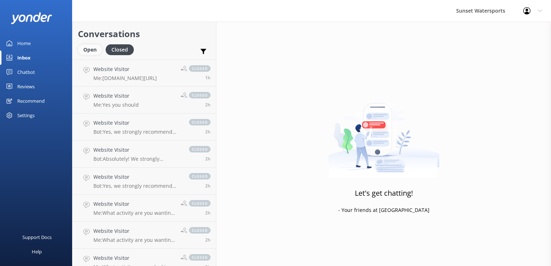
click at [97, 49] on div "Open" at bounding box center [90, 49] width 24 height 11
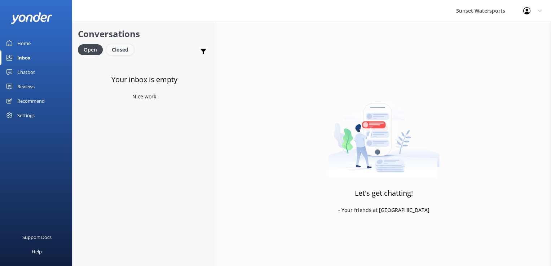
click at [116, 53] on div "Closed" at bounding box center [119, 49] width 27 height 11
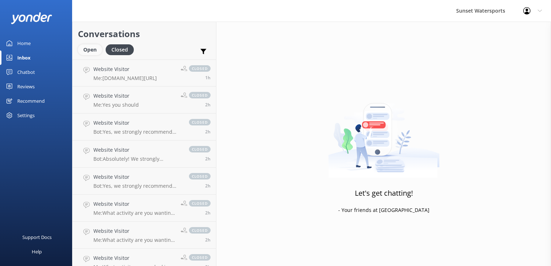
click at [87, 48] on div "Open" at bounding box center [90, 49] width 24 height 11
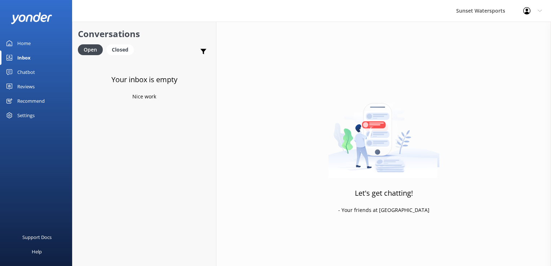
click at [119, 228] on div "Your inbox is empty Nice work" at bounding box center [143, 192] width 143 height 266
click at [118, 45] on div "Closed" at bounding box center [119, 49] width 27 height 11
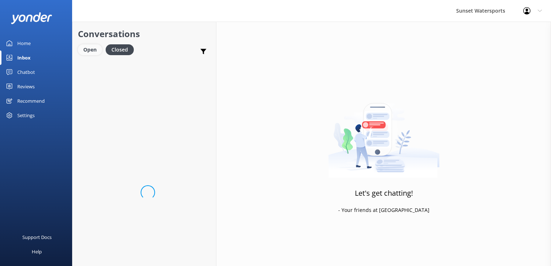
click at [93, 48] on div "Open" at bounding box center [90, 49] width 24 height 11
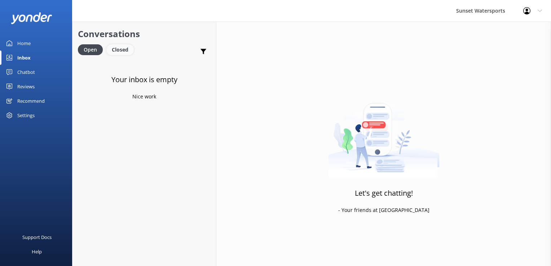
click at [116, 48] on div "Closed" at bounding box center [119, 49] width 27 height 11
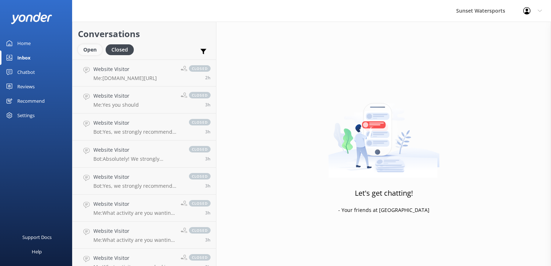
click at [99, 48] on div "Open" at bounding box center [90, 49] width 24 height 11
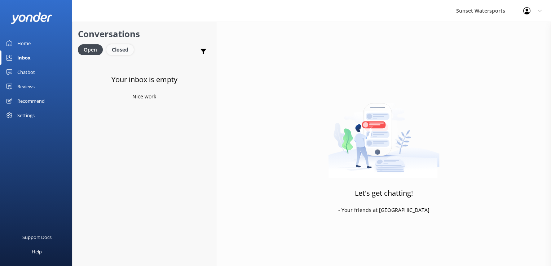
click at [127, 54] on div "Closed" at bounding box center [119, 49] width 27 height 11
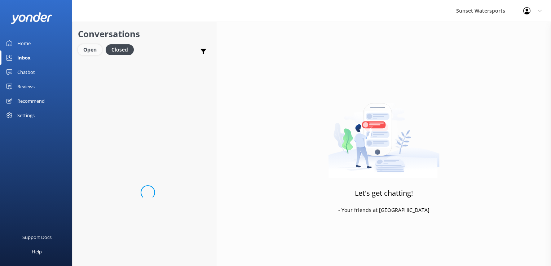
click at [86, 53] on div "Open" at bounding box center [90, 49] width 24 height 11
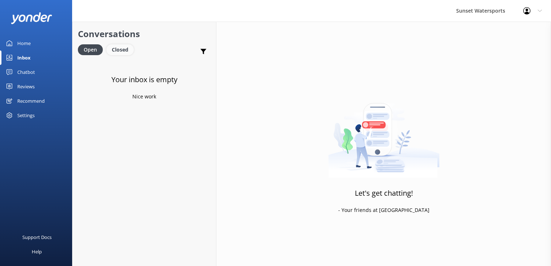
click at [125, 48] on div "Closed" at bounding box center [119, 49] width 27 height 11
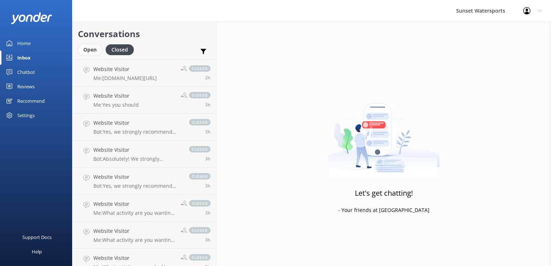
click at [95, 49] on div "Open" at bounding box center [90, 49] width 24 height 11
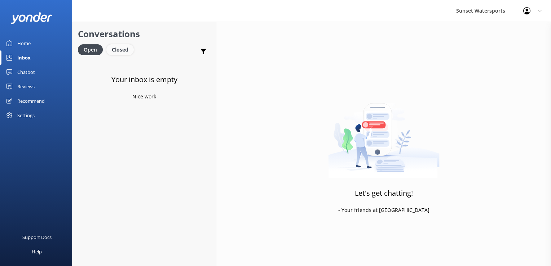
click at [124, 50] on div "Closed" at bounding box center [119, 49] width 27 height 11
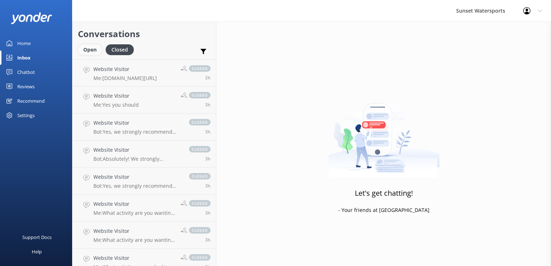
click at [97, 51] on div "Open" at bounding box center [90, 49] width 24 height 11
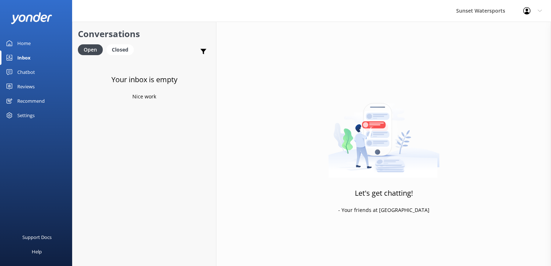
click at [125, 55] on div "Open Closed" at bounding box center [107, 52] width 59 height 17
click at [123, 55] on div "Closed" at bounding box center [119, 49] width 27 height 11
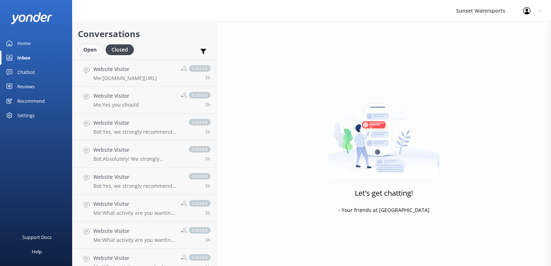
click at [95, 52] on div "Open" at bounding box center [90, 49] width 24 height 11
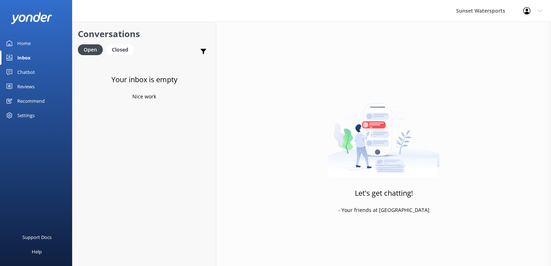
click at [529, 11] on icon at bounding box center [526, 10] width 7 height 7
click at [353, 13] on div "Sunset Watersports Profile Settings Logout" at bounding box center [275, 11] width 551 height 22
click at [121, 47] on div "Closed" at bounding box center [119, 49] width 27 height 11
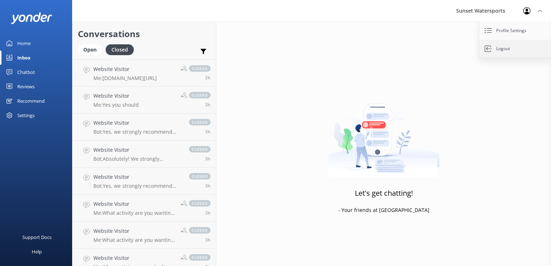
click at [503, 46] on link "Logout" at bounding box center [515, 49] width 72 height 18
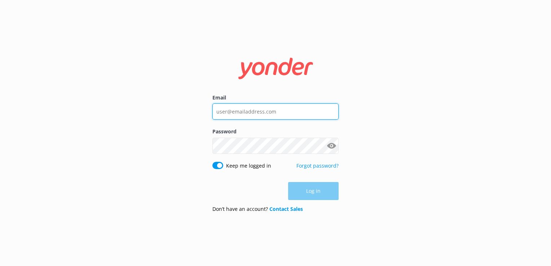
type input "[PERSON_NAME][EMAIL_ADDRESS][DOMAIN_NAME]"
